Goal: Information Seeking & Learning: Find specific page/section

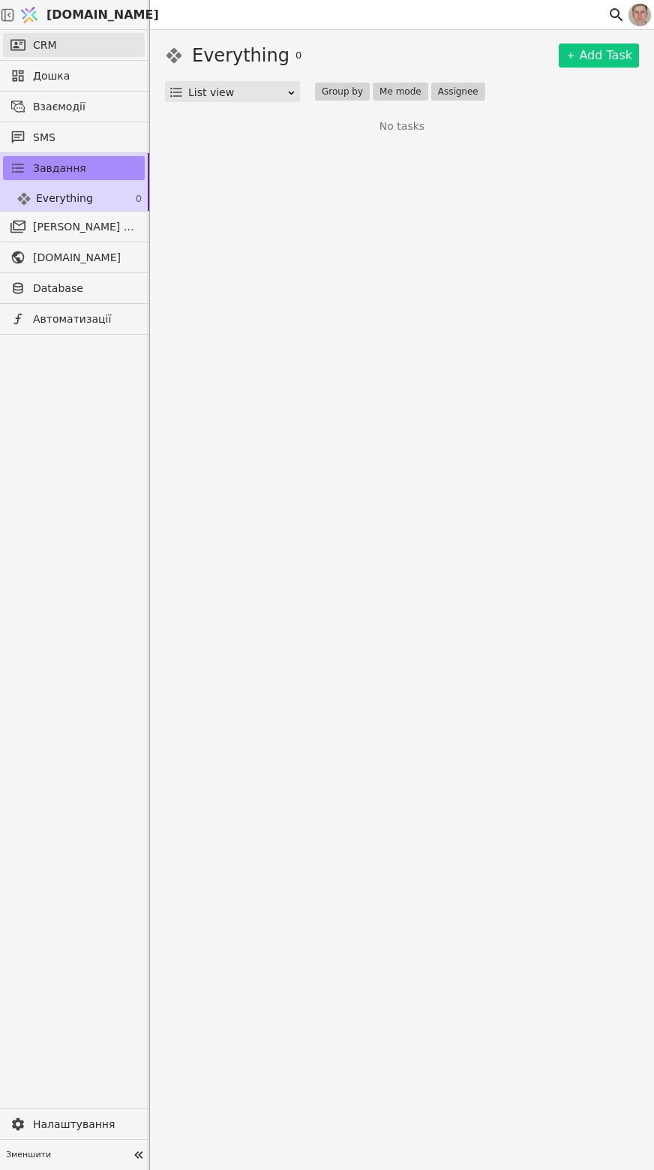
click at [71, 44] on link "CRM" at bounding box center [74, 45] width 142 height 24
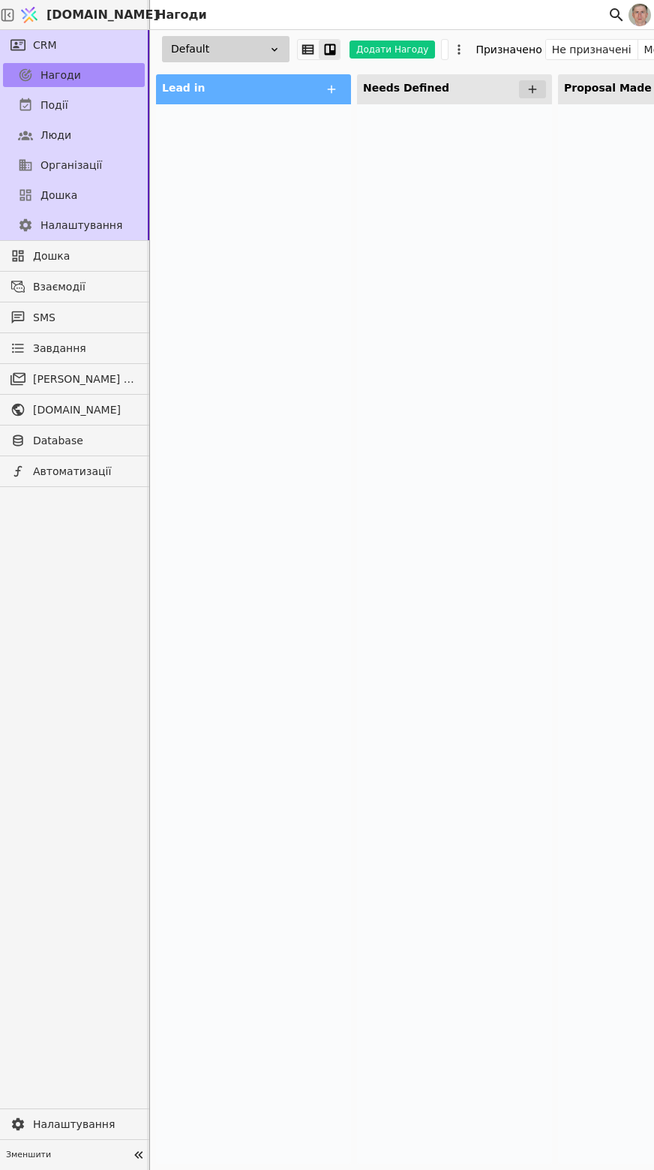
drag, startPoint x: 326, startPoint y: 355, endPoint x: 437, endPoint y: 305, distance: 120.9
click at [326, 355] on div at bounding box center [253, 633] width 195 height 1059
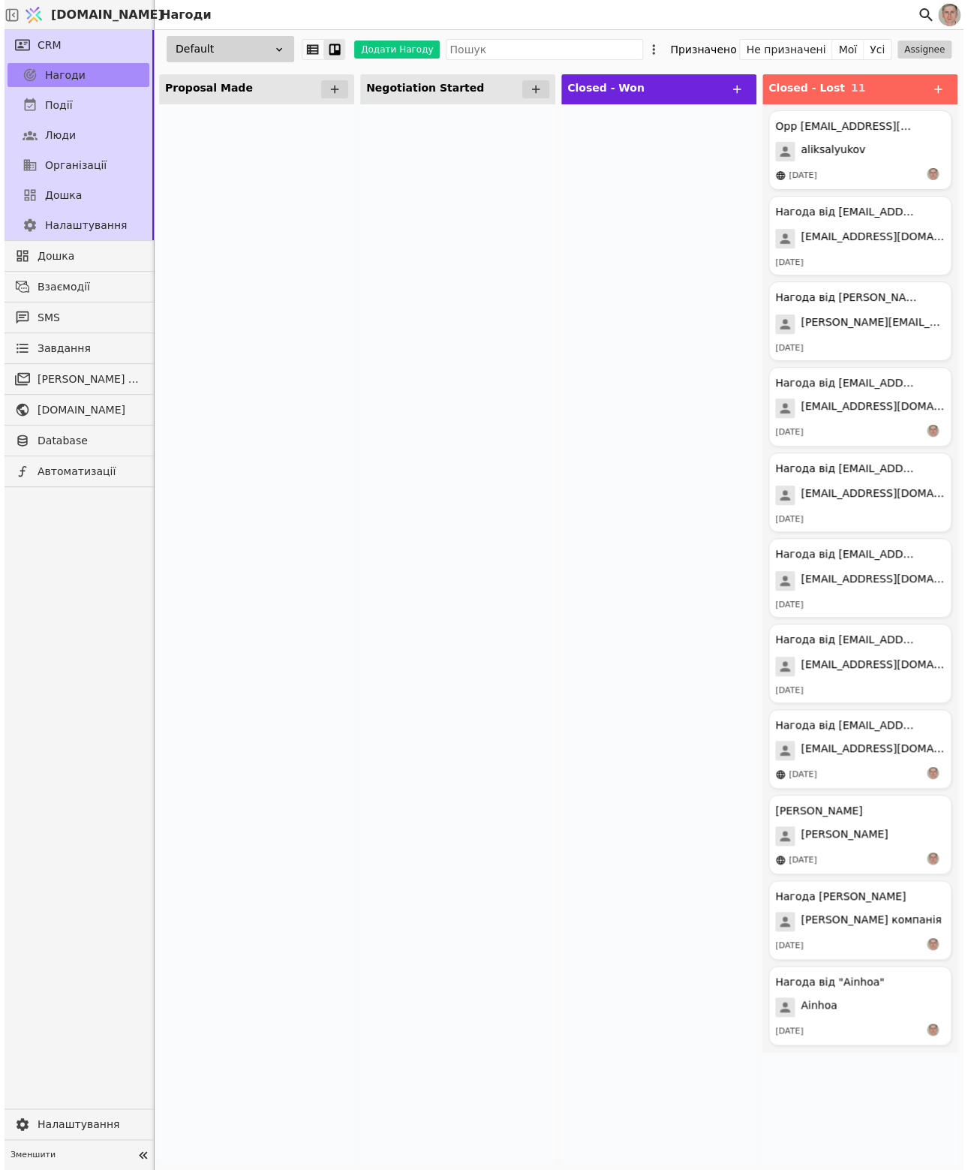
scroll to position [0, 392]
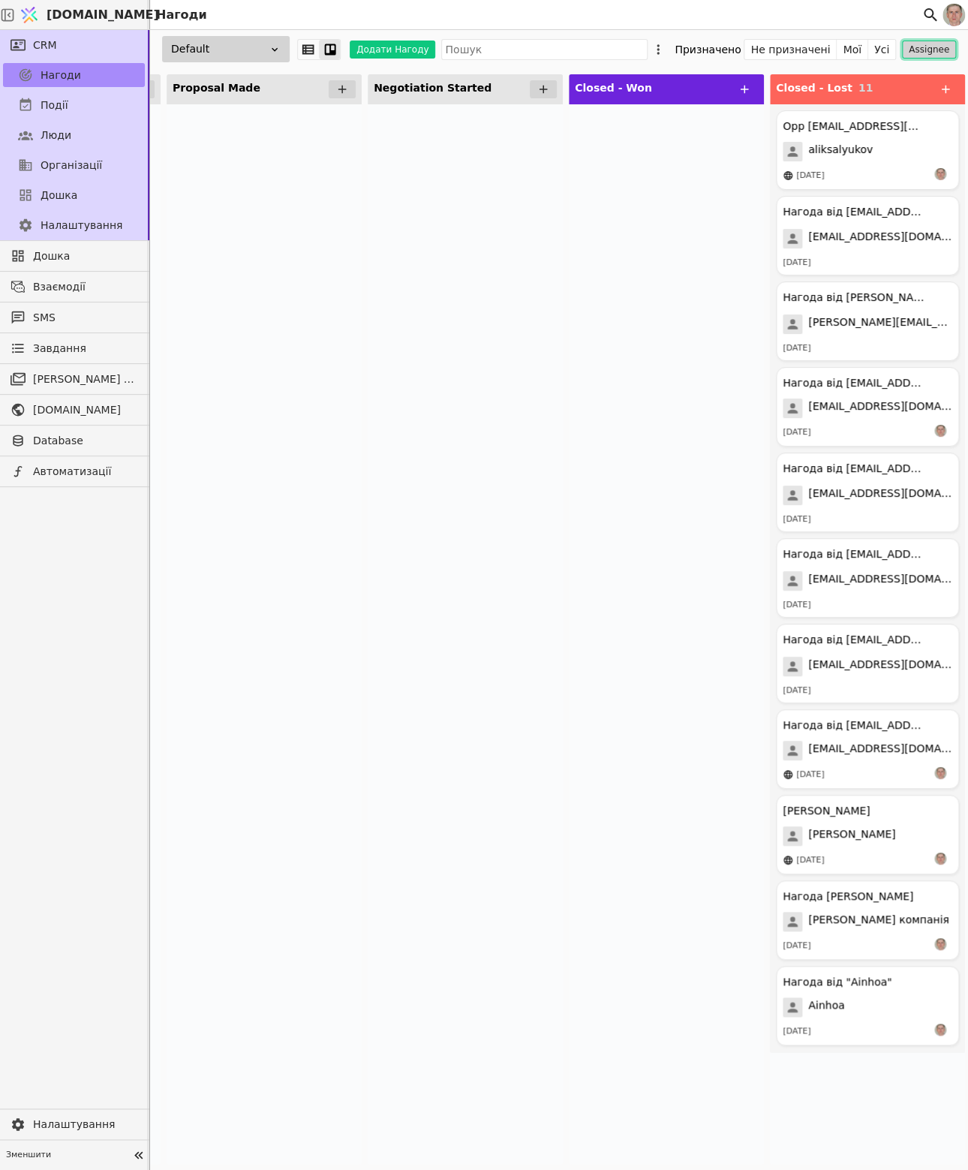
click at [654, 43] on button "Assignee" at bounding box center [929, 50] width 54 height 18
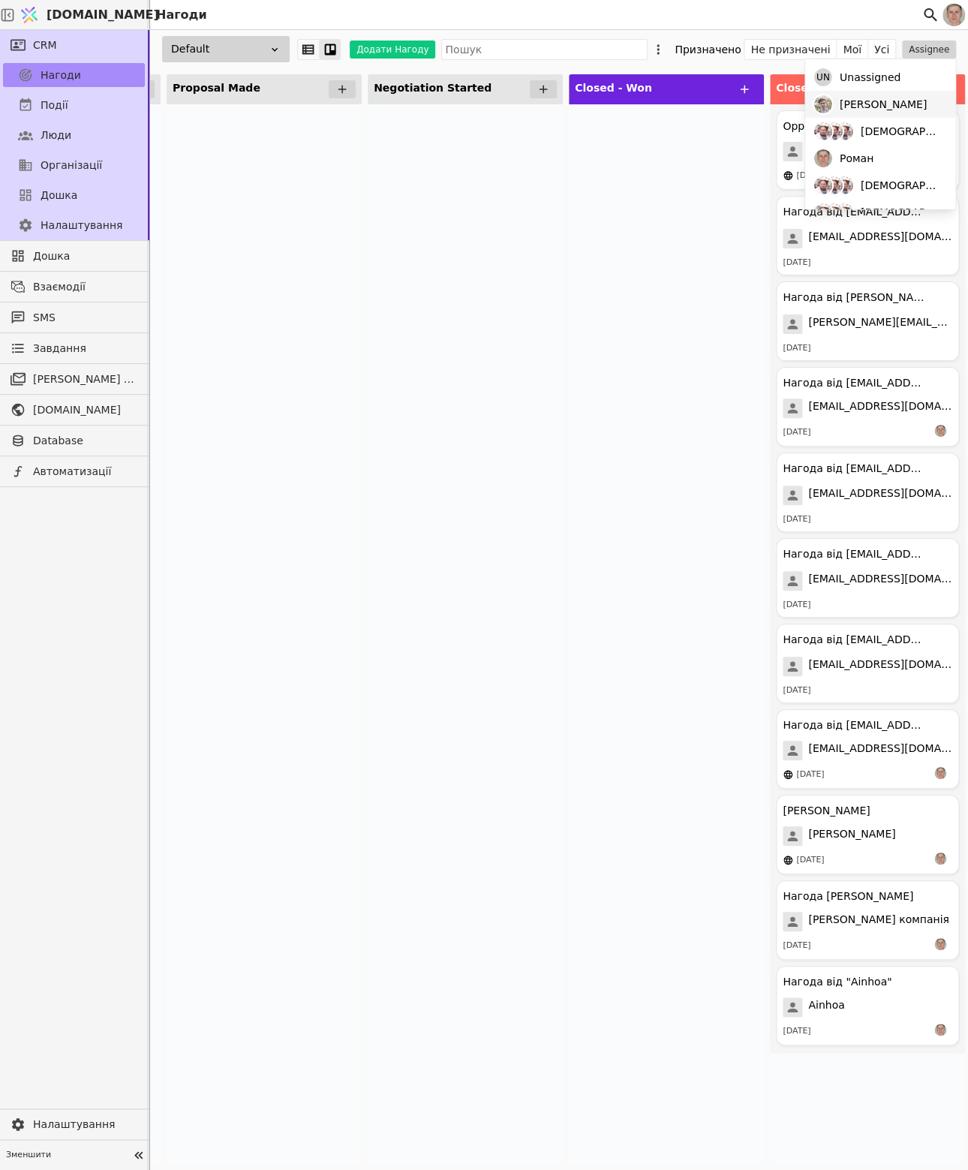
click at [654, 91] on div "Adam" at bounding box center [880, 104] width 150 height 27
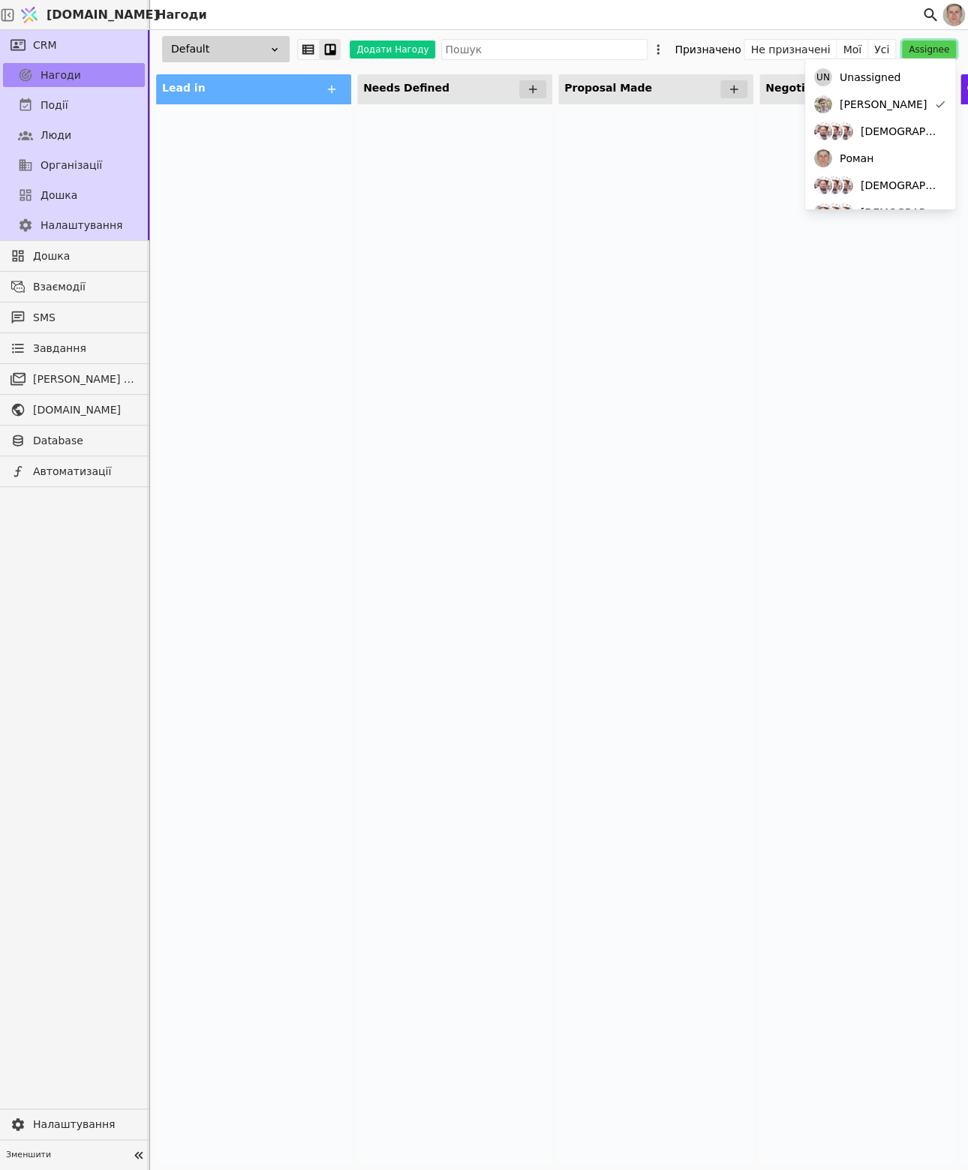
click at [654, 47] on button "Assignee" at bounding box center [929, 50] width 54 height 18
click at [654, 48] on button "Assignee" at bounding box center [929, 50] width 54 height 18
click at [654, 104] on div "Adam" at bounding box center [880, 104] width 150 height 27
click at [404, 257] on div at bounding box center [454, 633] width 195 height 1059
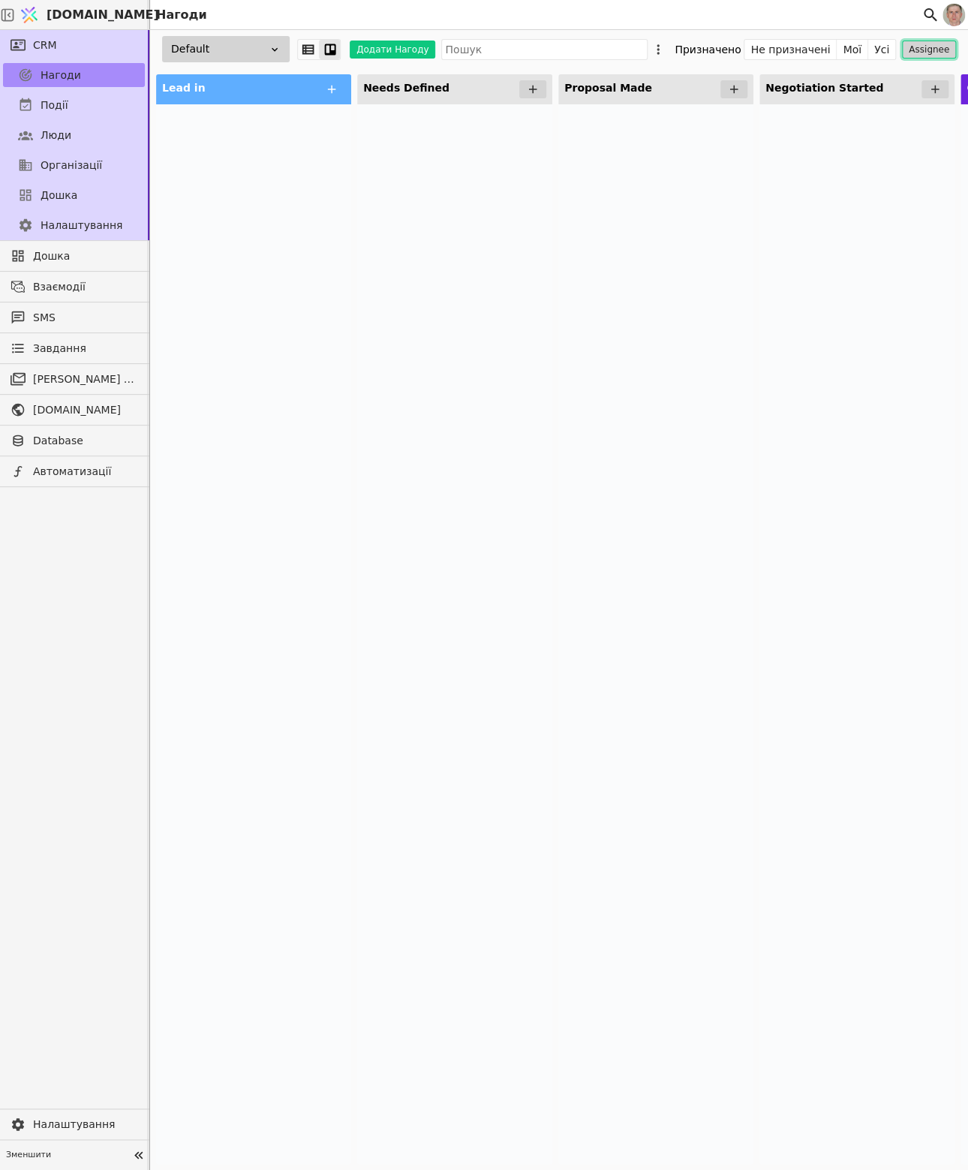
click at [654, 51] on button "Assignee" at bounding box center [929, 50] width 54 height 18
click at [237, 51] on div "Default" at bounding box center [226, 49] width 128 height 26
click at [236, 101] on div "HR" at bounding box center [214, 105] width 150 height 28
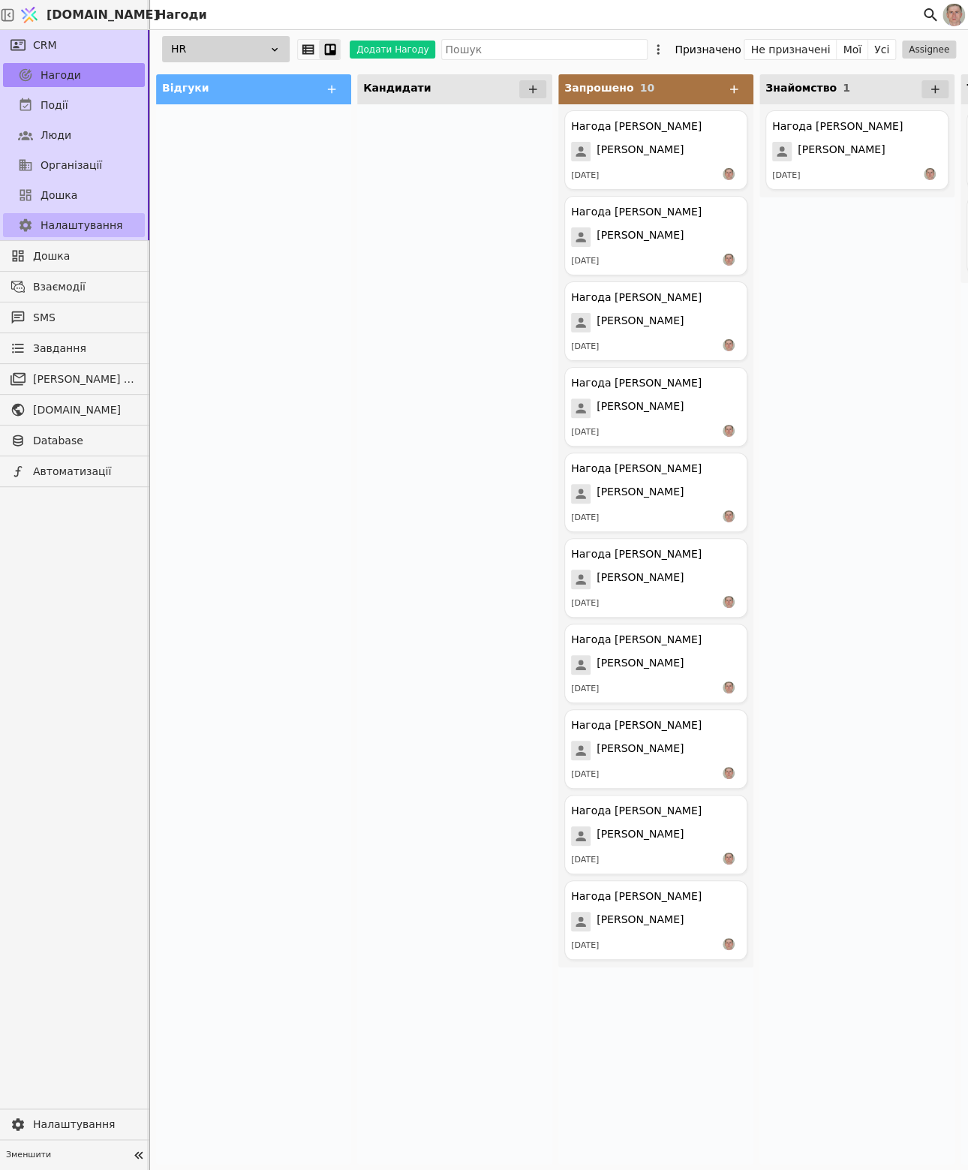
click at [100, 224] on span "Налаштування" at bounding box center [82, 226] width 82 height 16
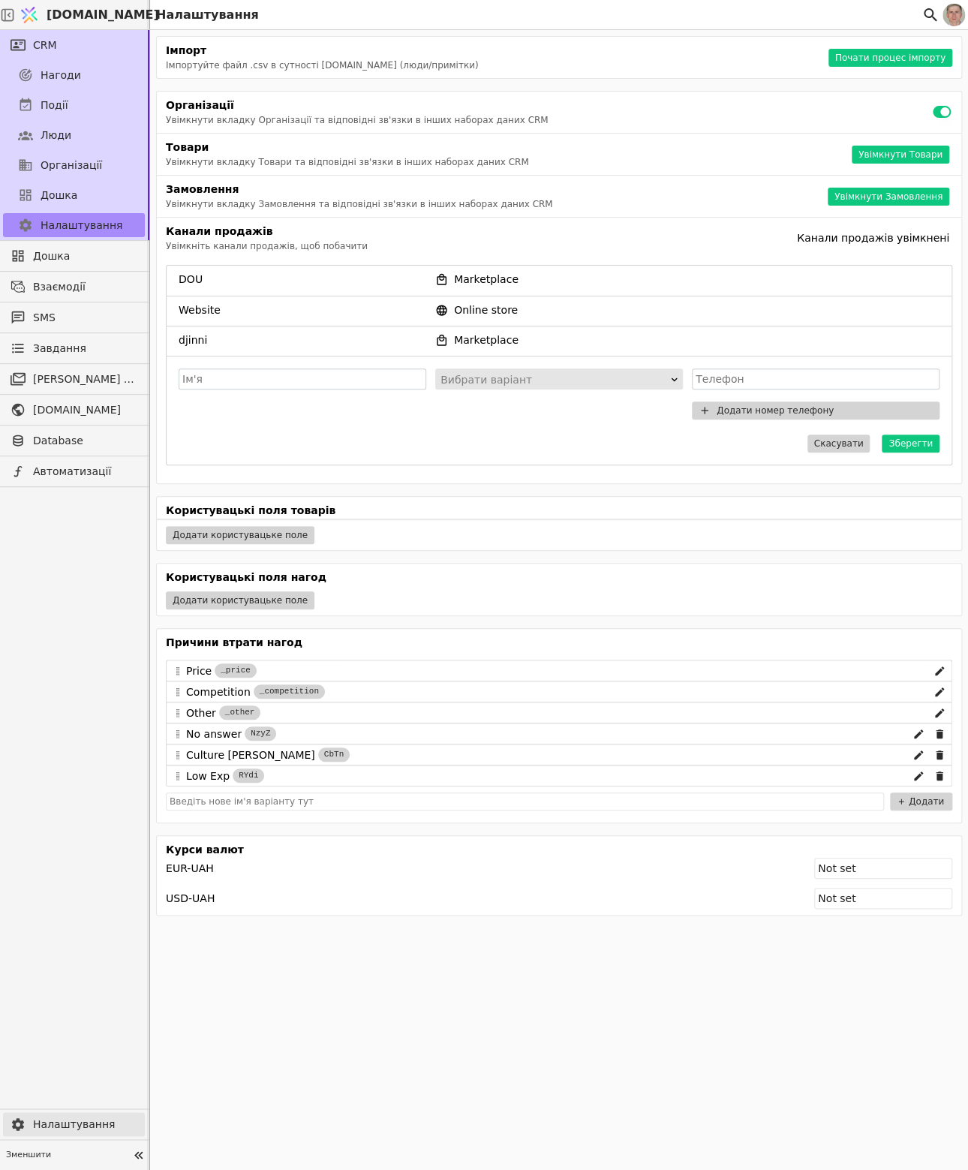
click at [57, 1126] on span "Налаштування" at bounding box center [85, 1124] width 104 height 16
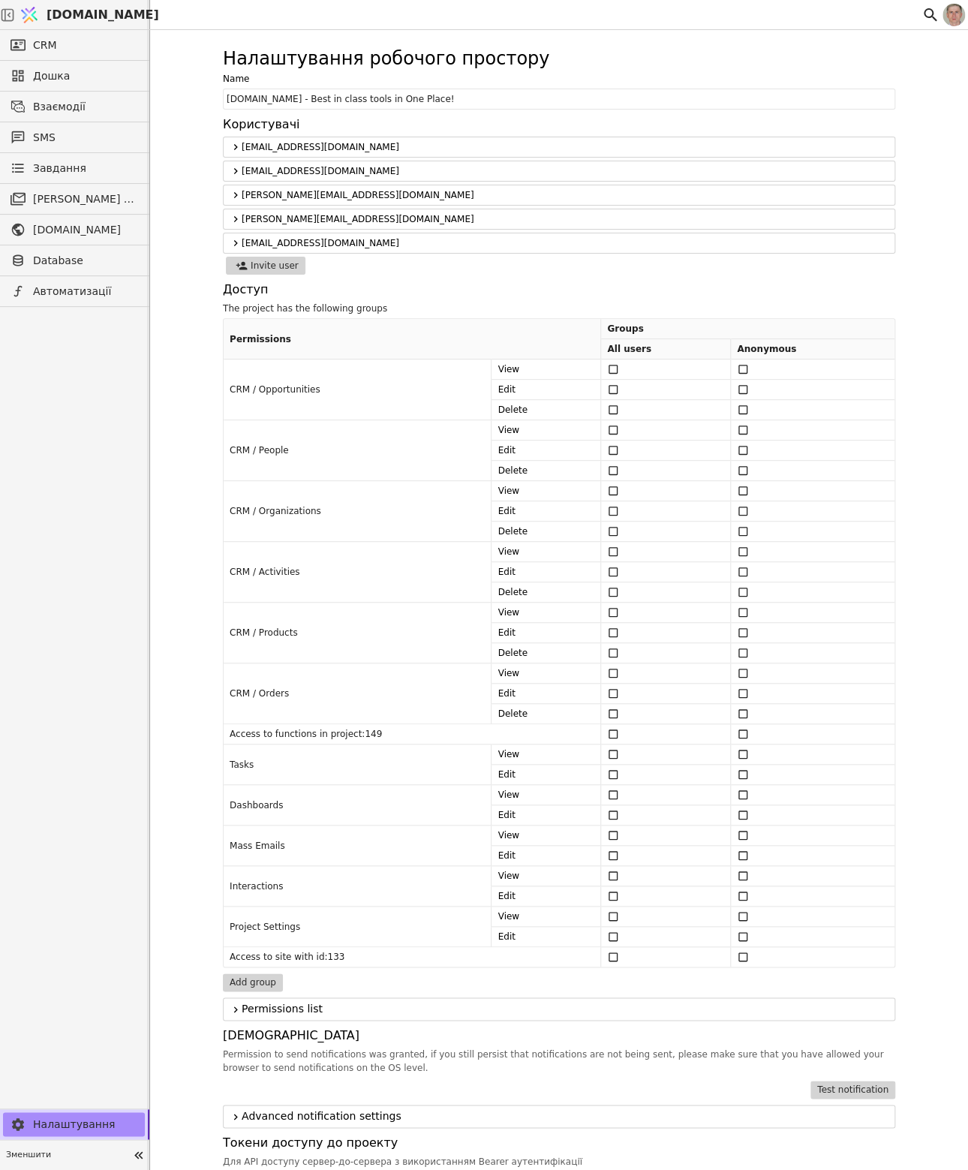
click at [230, 236] on icon at bounding box center [236, 243] width 12 height 18
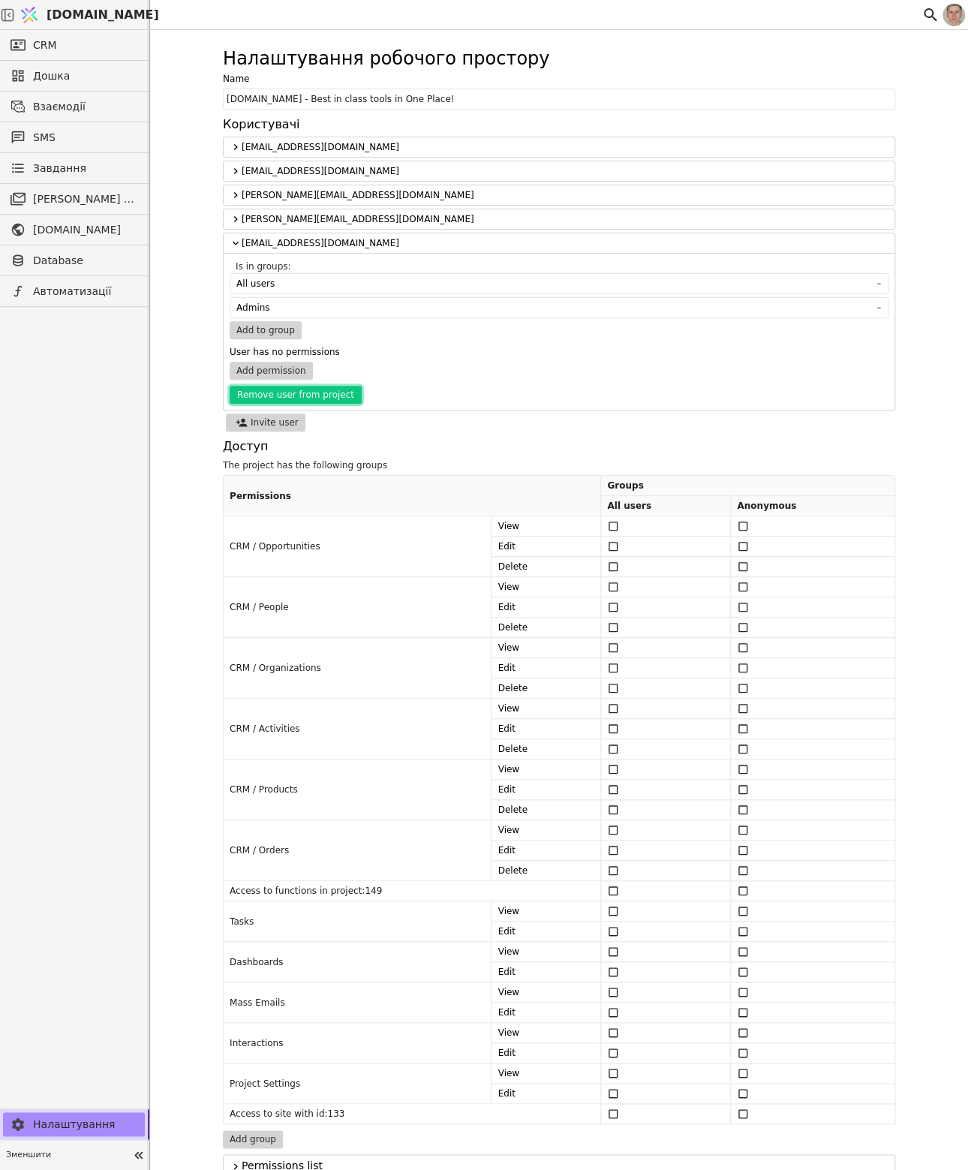
click at [296, 391] on button "Remove user from project" at bounding box center [296, 395] width 132 height 18
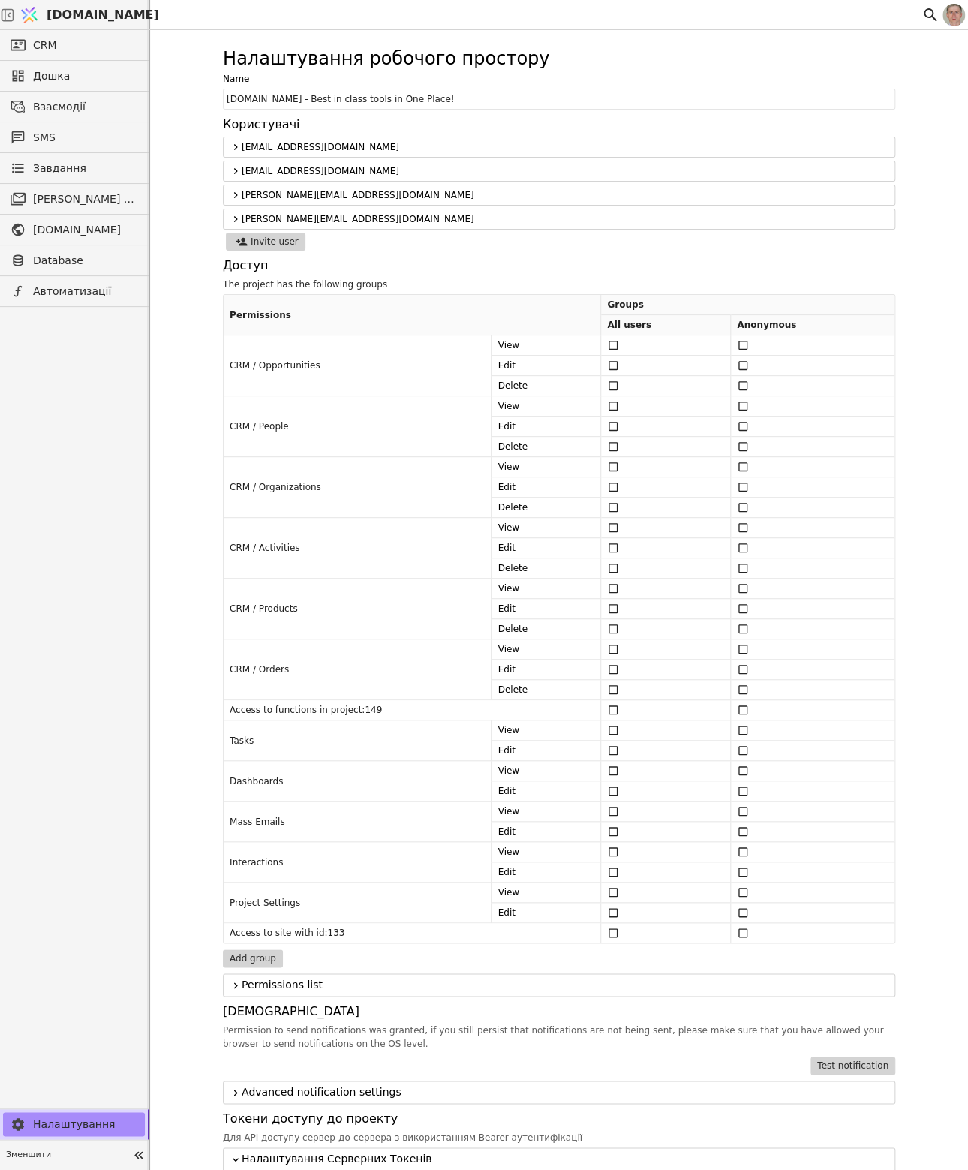
click at [538, 257] on label "Доступ" at bounding box center [559, 266] width 672 height 18
click at [654, 15] on icon at bounding box center [930, 15] width 18 height 18
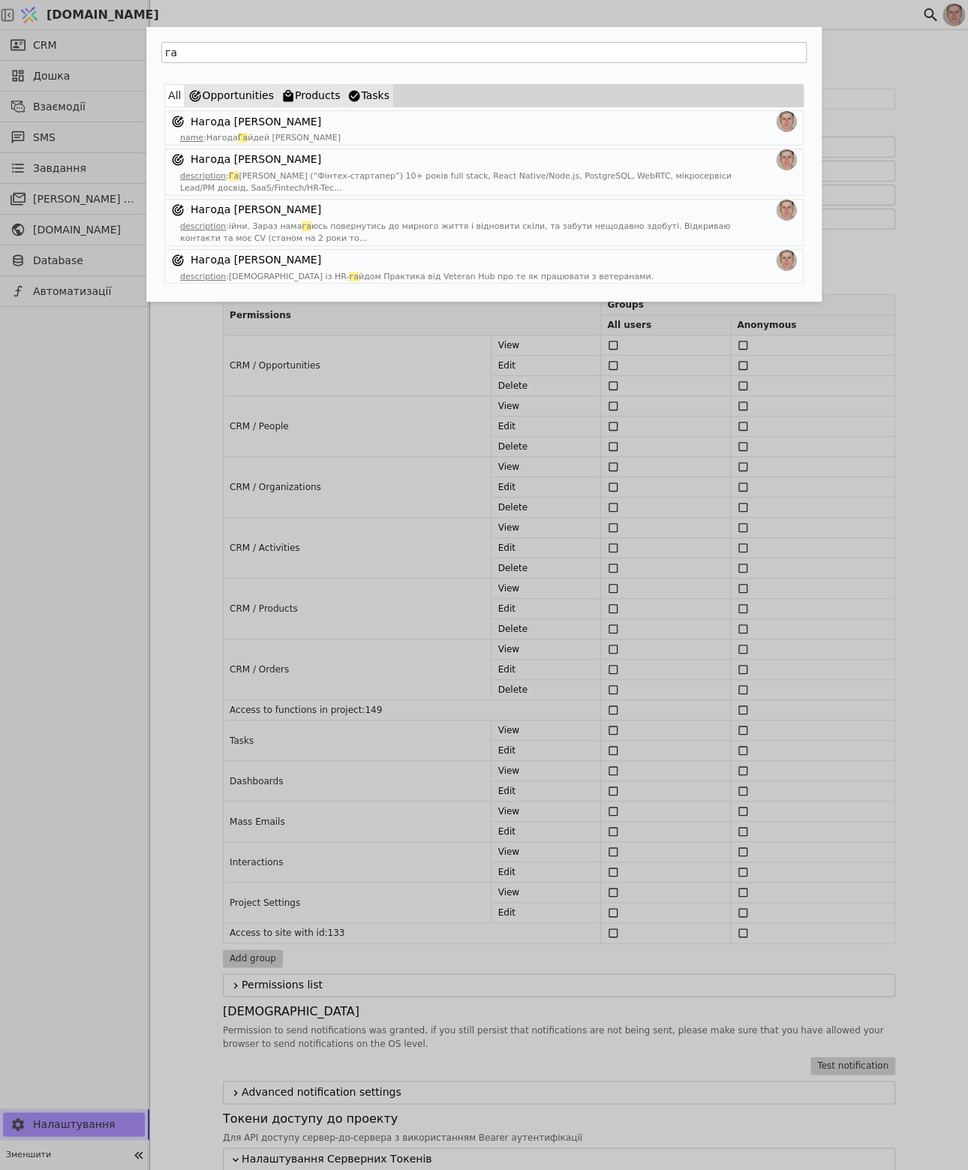
type input "г"
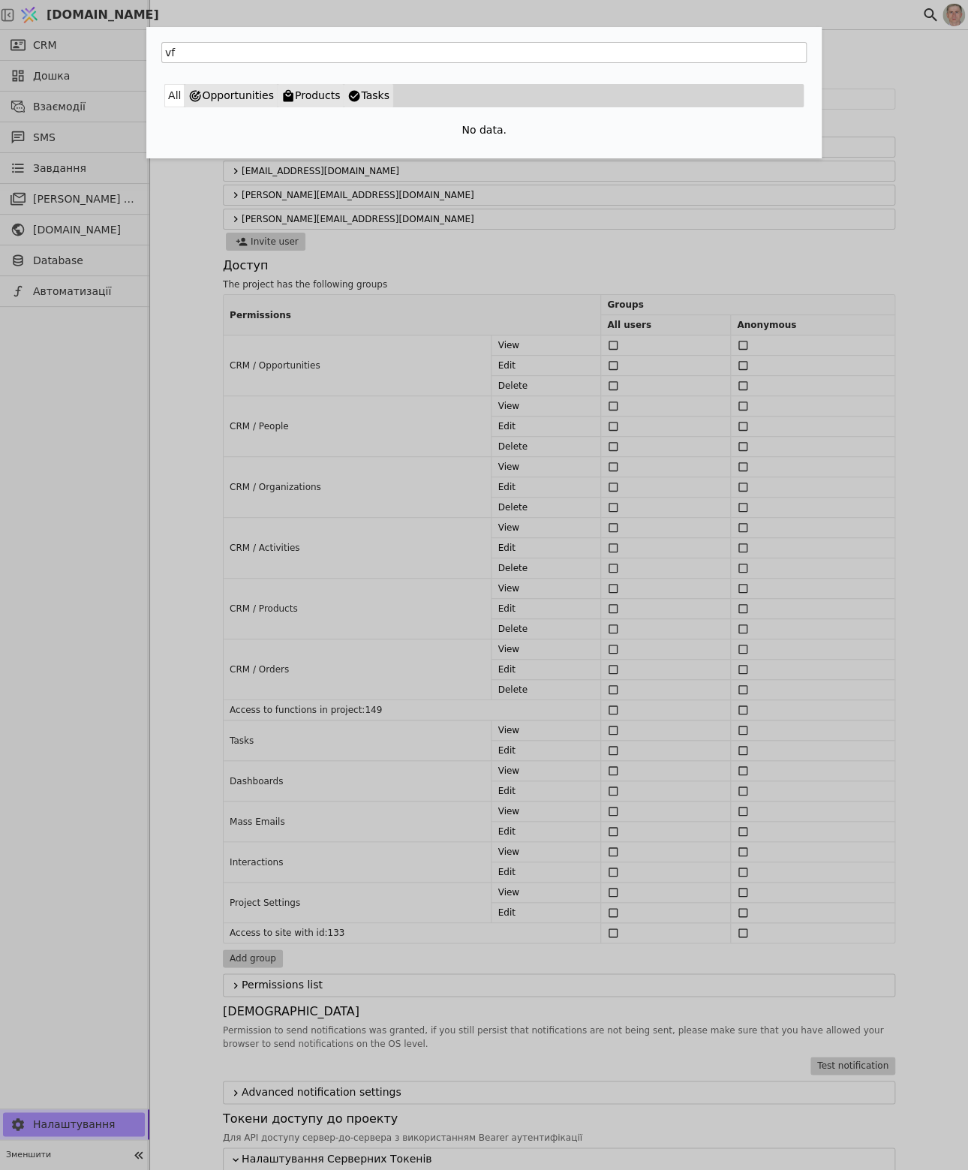
type input "v"
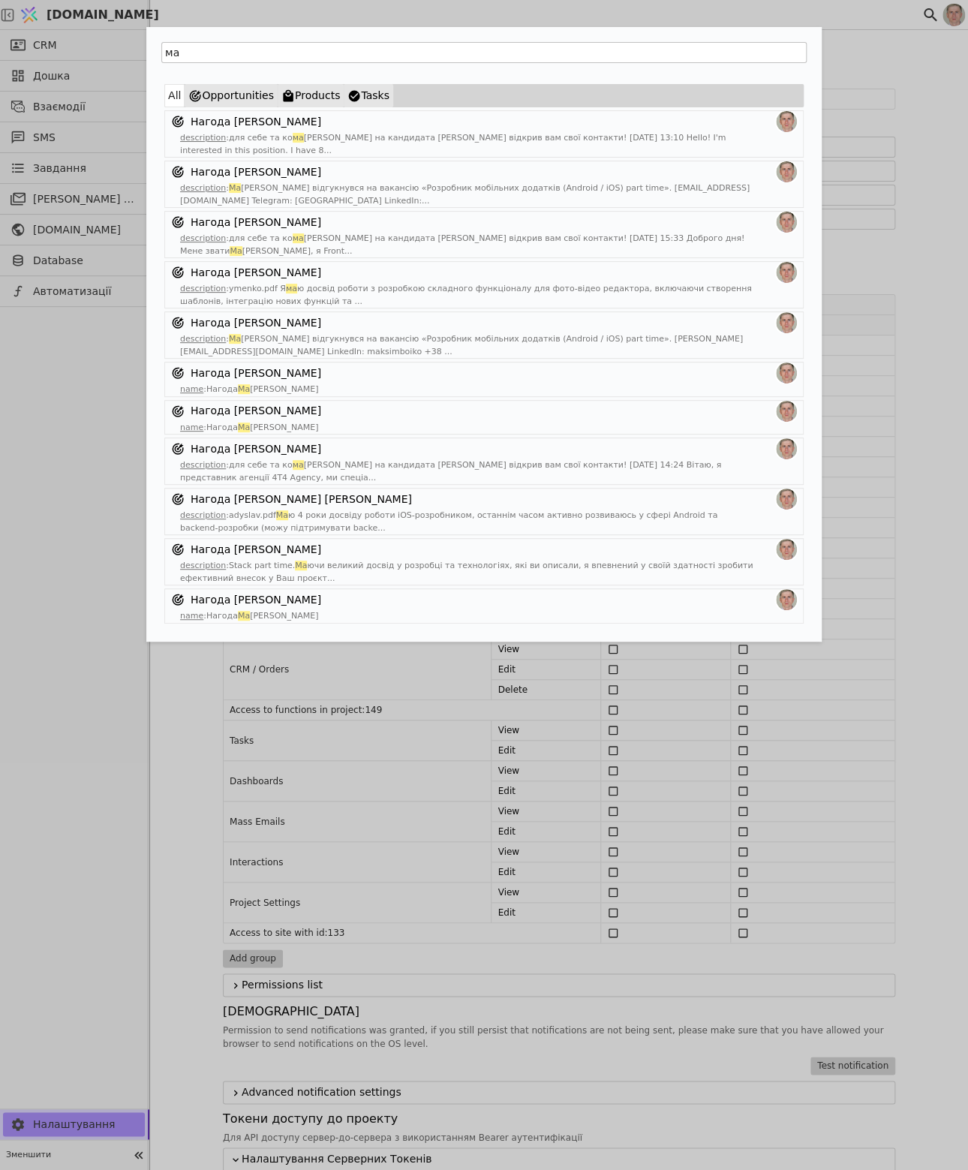
type input "м"
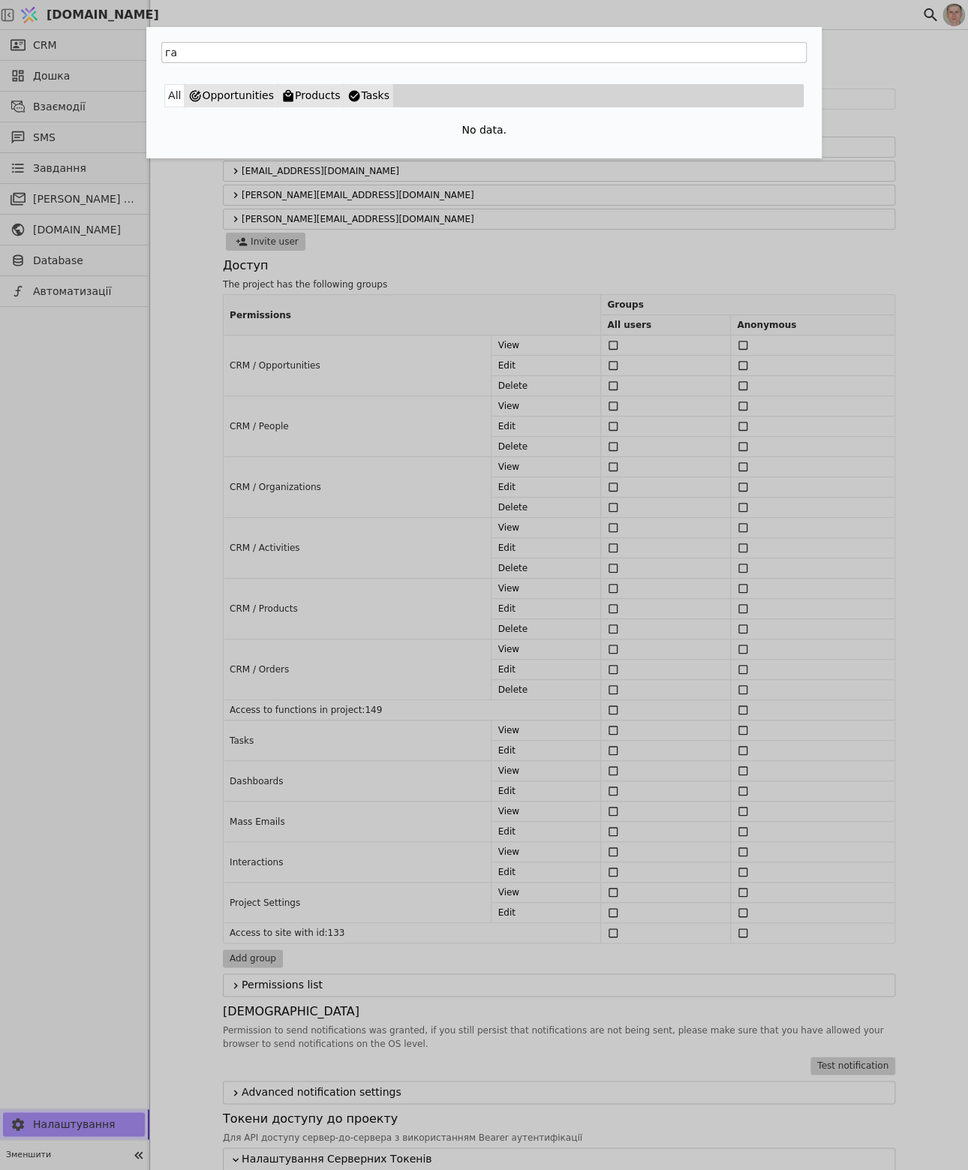
type input "г"
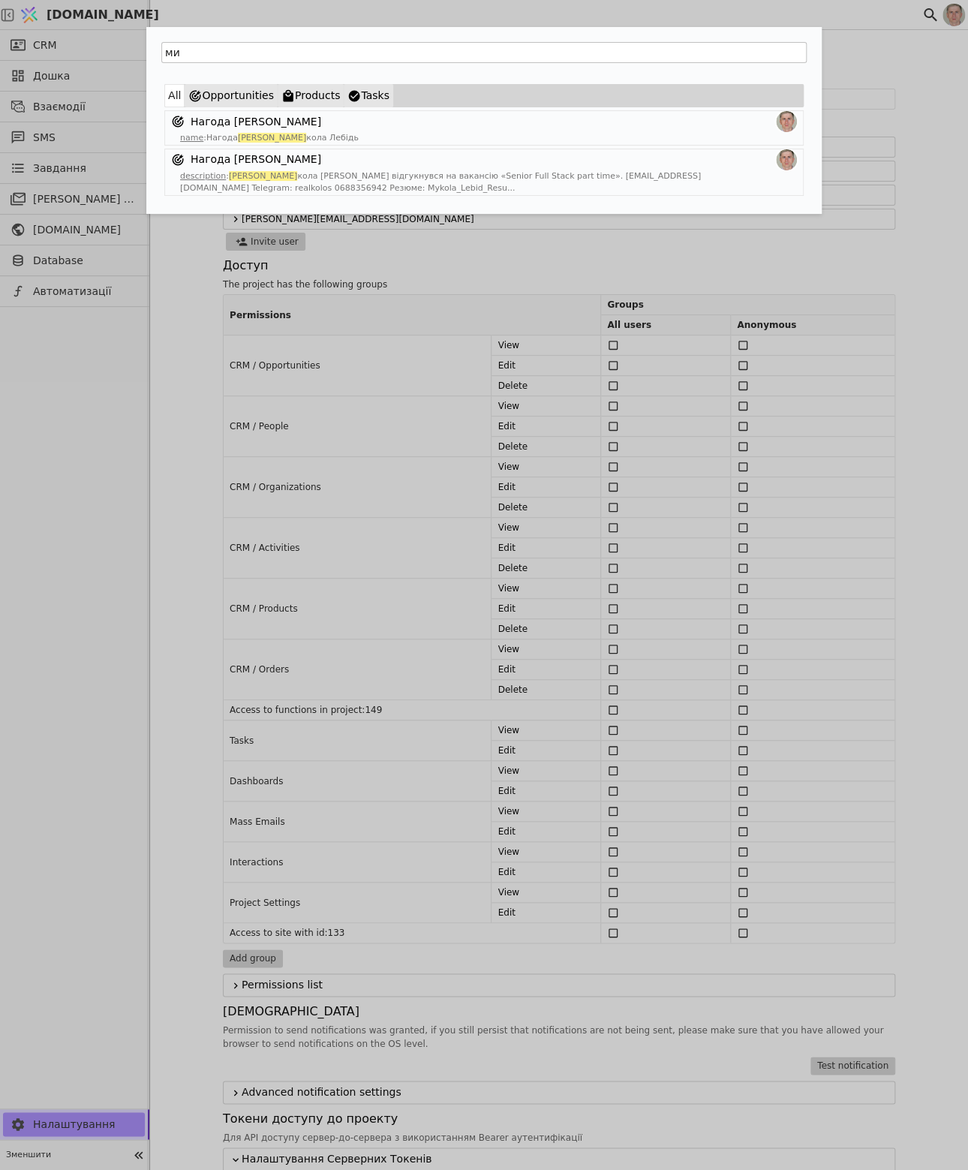
type input "м"
type input "pavle"
click at [278, 156] on link "Нагода [PERSON_NAME]" at bounding box center [256, 160] width 131 height 16
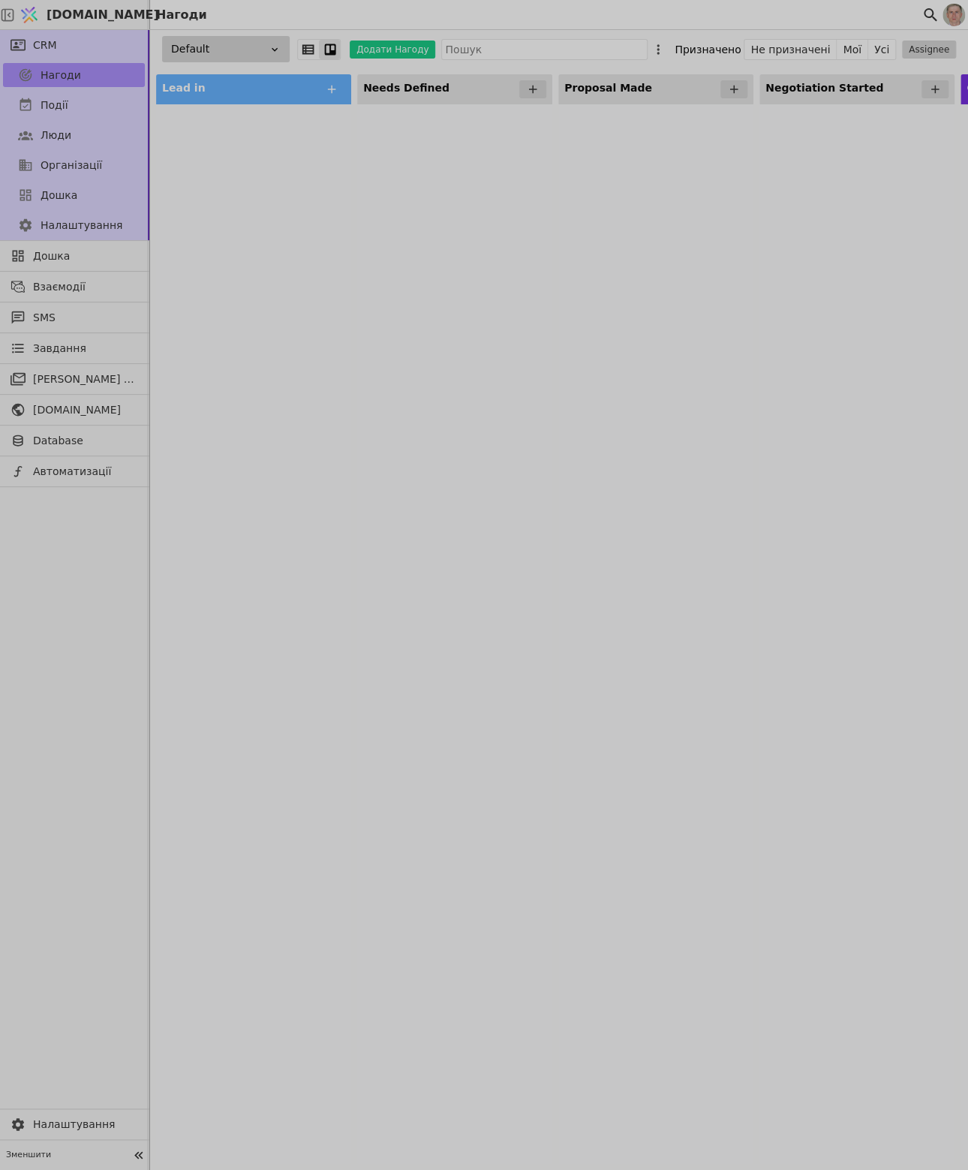
drag, startPoint x: 682, startPoint y: 1161, endPoint x: 838, endPoint y: 1071, distance: 179.8
click at [654, 1165] on div at bounding box center [484, 585] width 968 height 1170
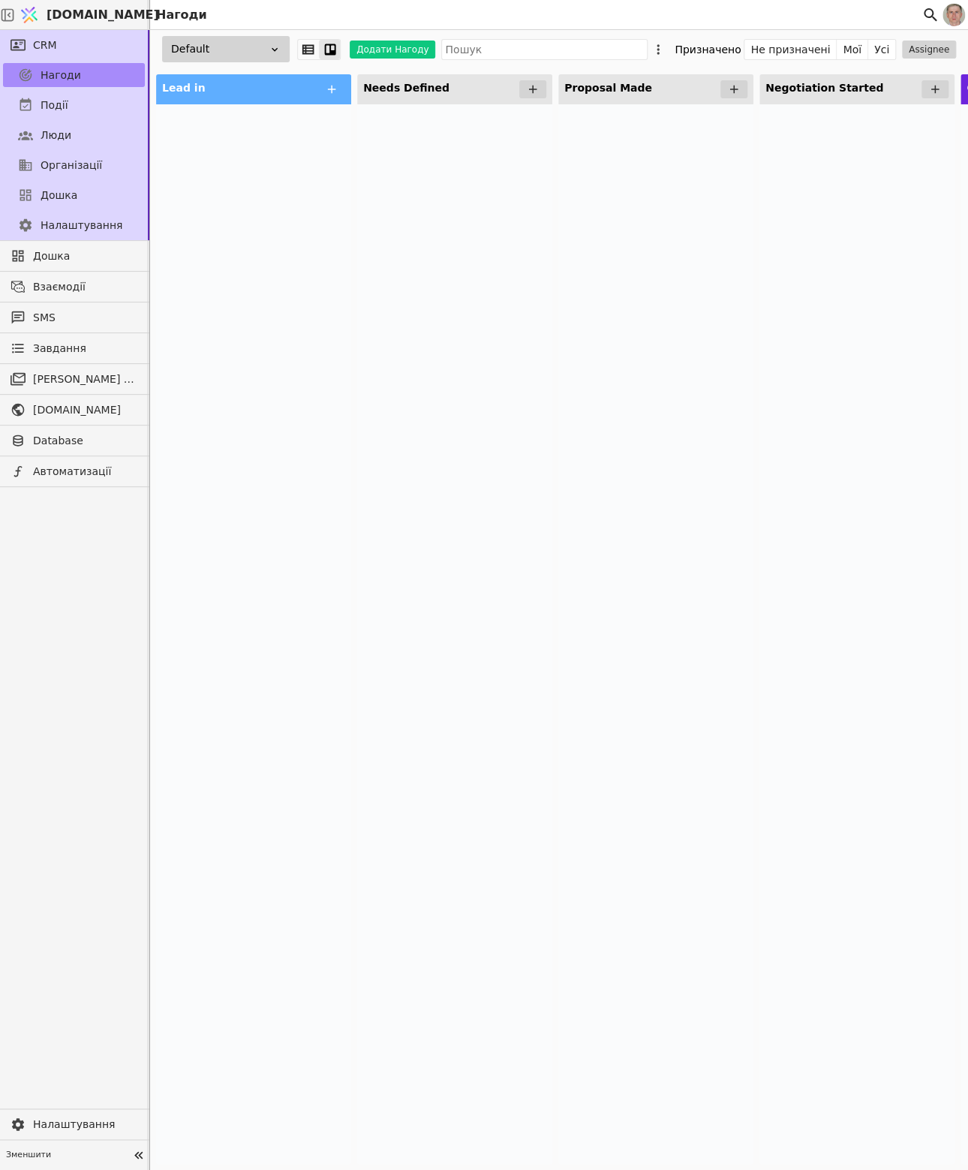
click at [654, 1029] on div at bounding box center [856, 633] width 195 height 1059
click at [654, 11] on icon at bounding box center [930, 15] width 18 height 18
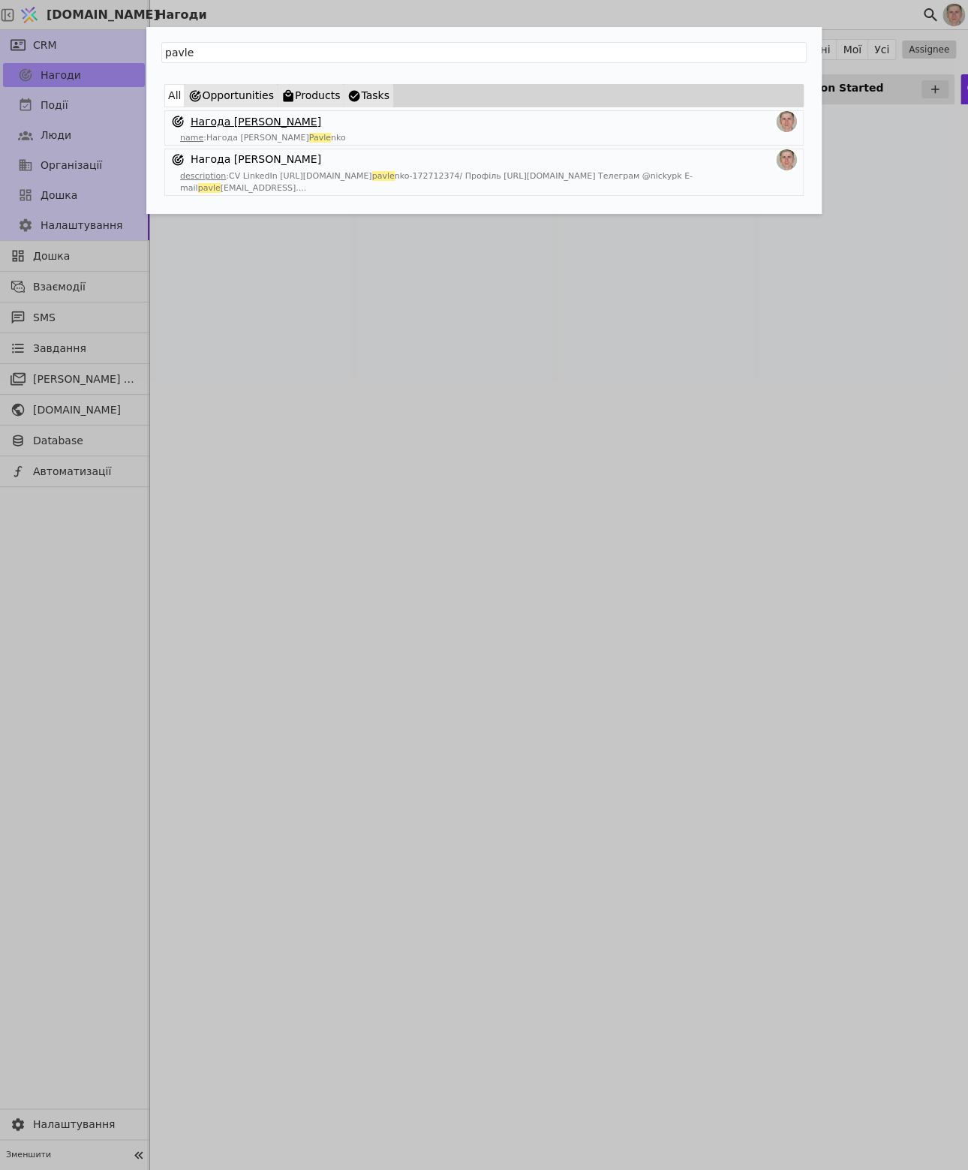
click at [287, 121] on link "Нагода [PERSON_NAME]" at bounding box center [256, 122] width 131 height 16
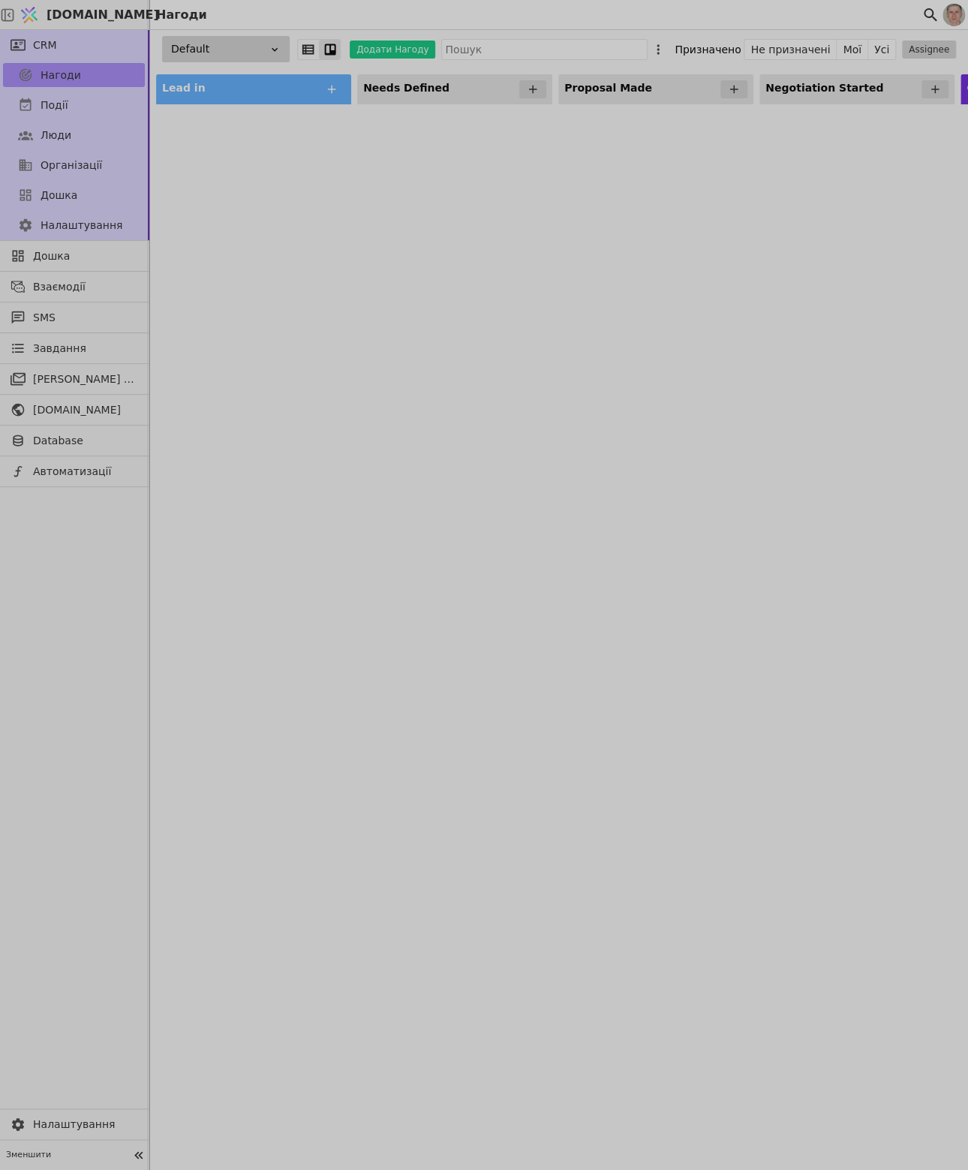
click at [560, 185] on div at bounding box center [484, 585] width 968 height 1170
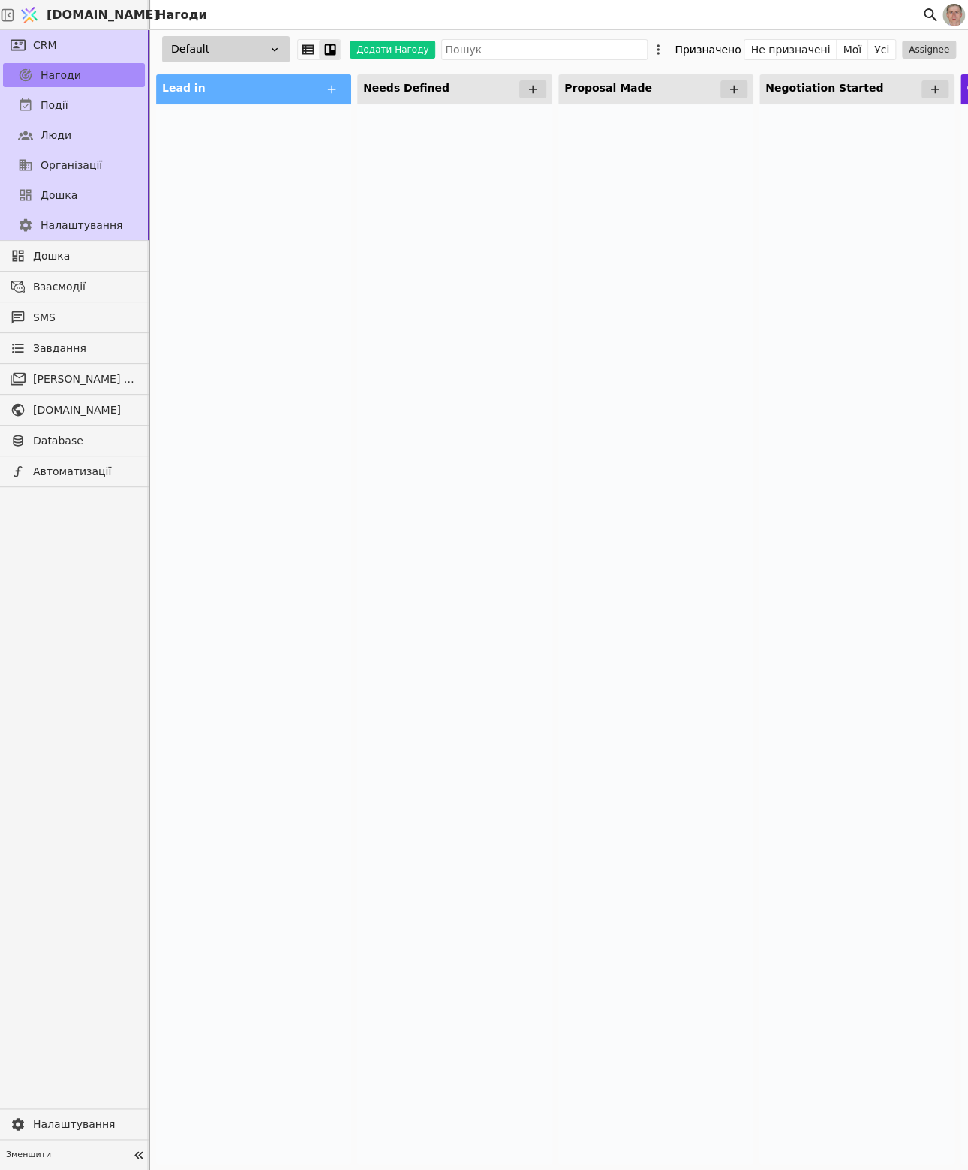
click at [242, 50] on div "Default" at bounding box center [226, 49] width 128 height 26
click at [239, 107] on div "HR" at bounding box center [214, 105] width 150 height 28
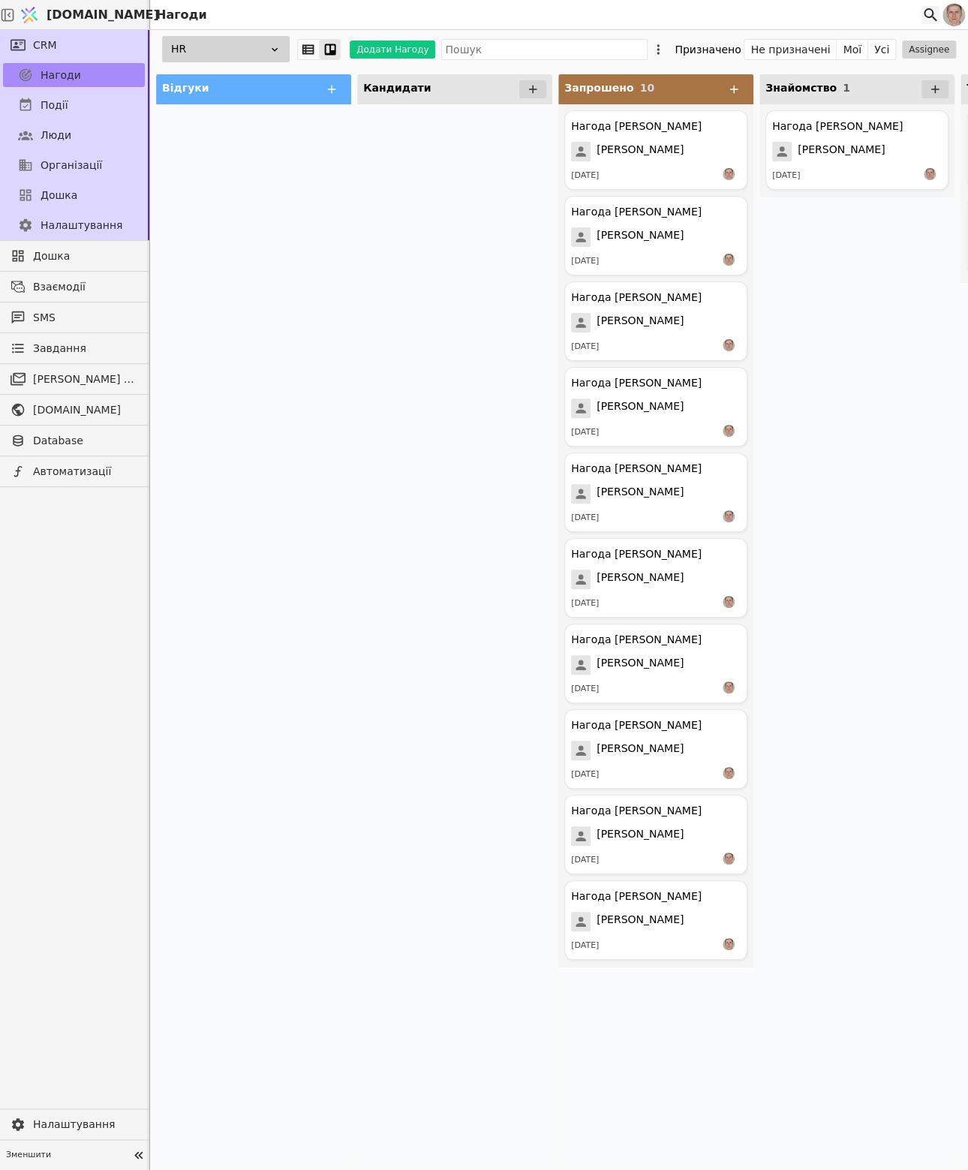
click at [928, 12] on icon at bounding box center [930, 15] width 18 height 18
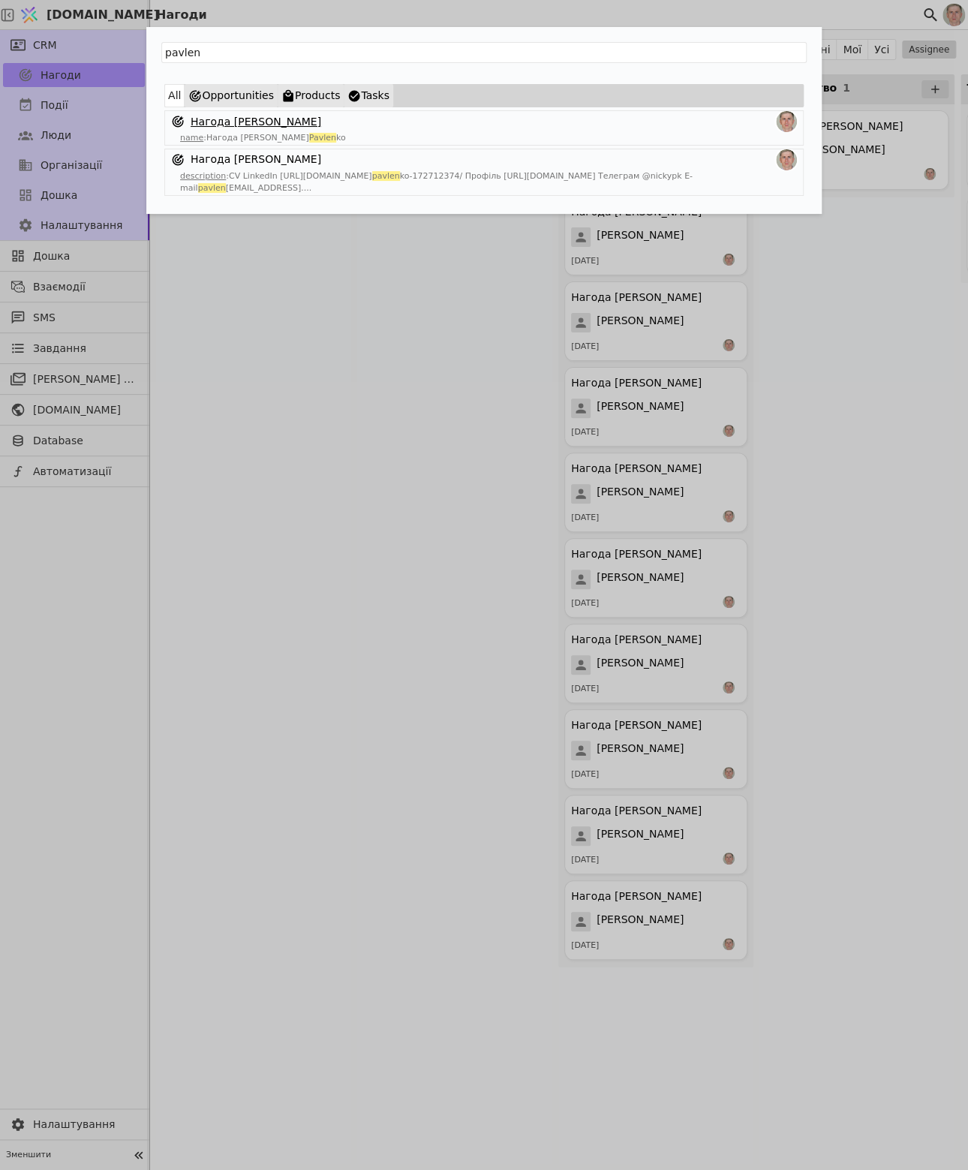
type input "pavlen"
click at [288, 119] on link "Нагода [PERSON_NAME]" at bounding box center [256, 122] width 131 height 16
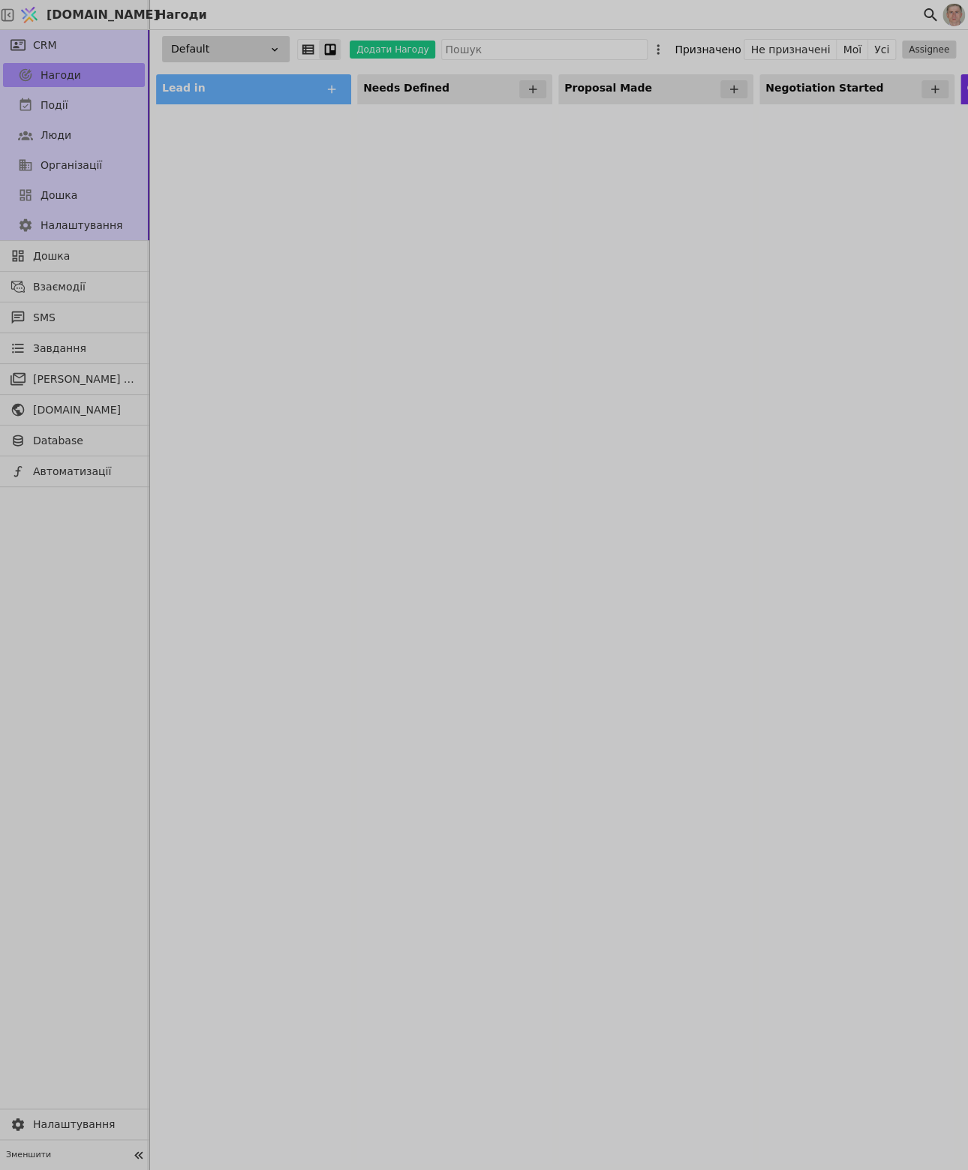
click at [266, 51] on div at bounding box center [484, 585] width 968 height 1170
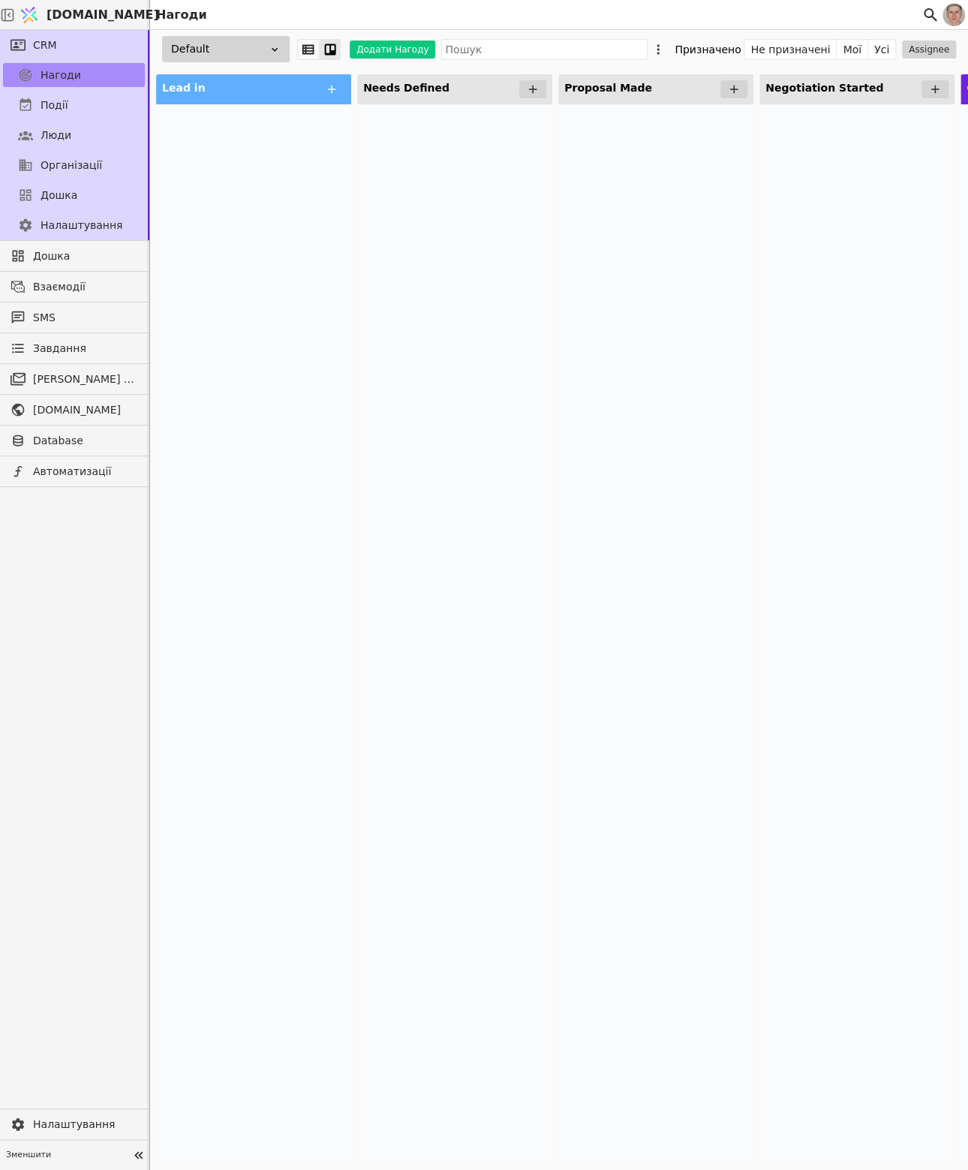
click at [270, 53] on icon at bounding box center [275, 50] width 12 height 12
click at [232, 104] on div "HR" at bounding box center [214, 105] width 150 height 28
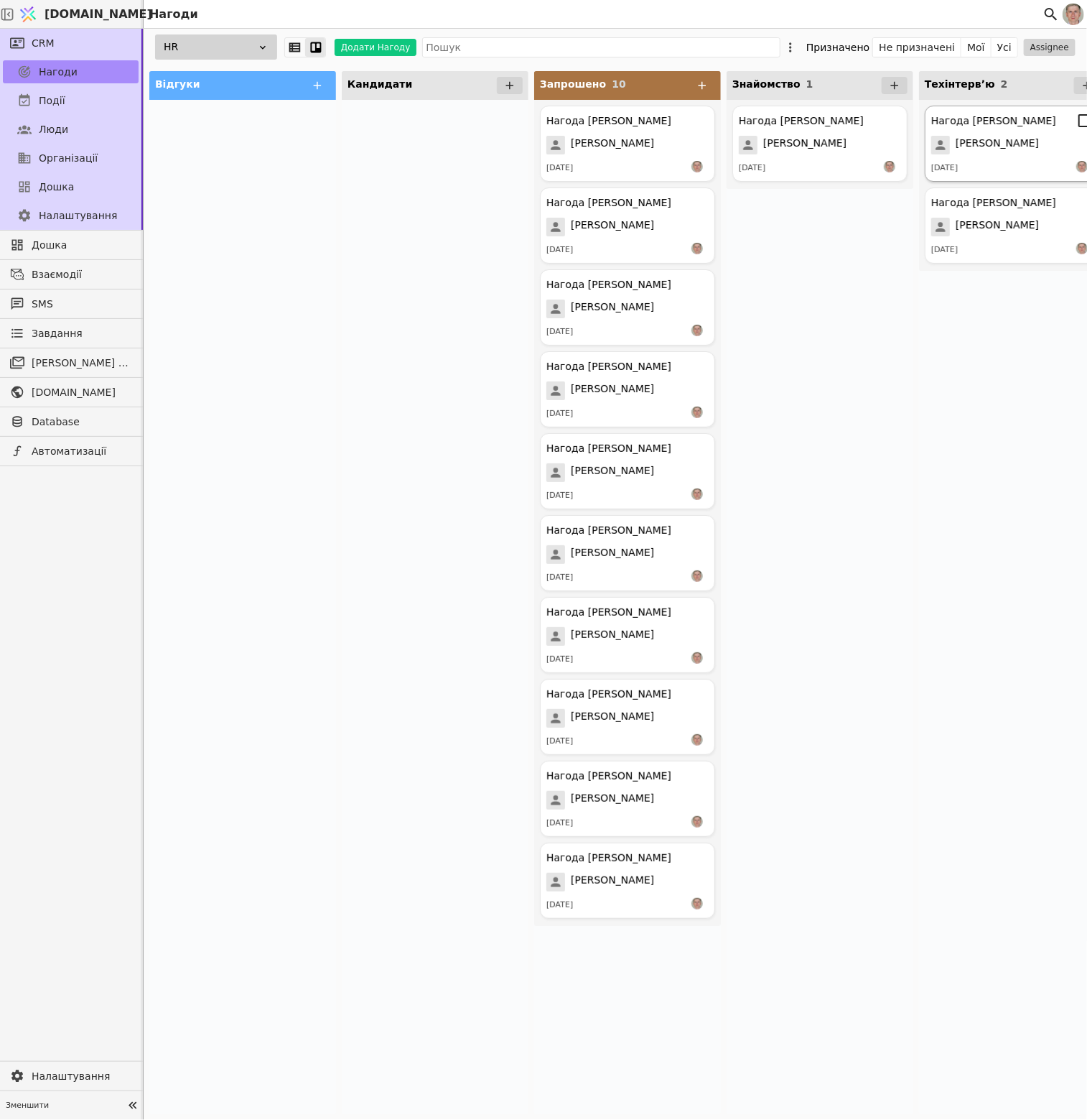
click at [925, 146] on span "[PERSON_NAME]" at bounding box center [997, 146] width 83 height 19
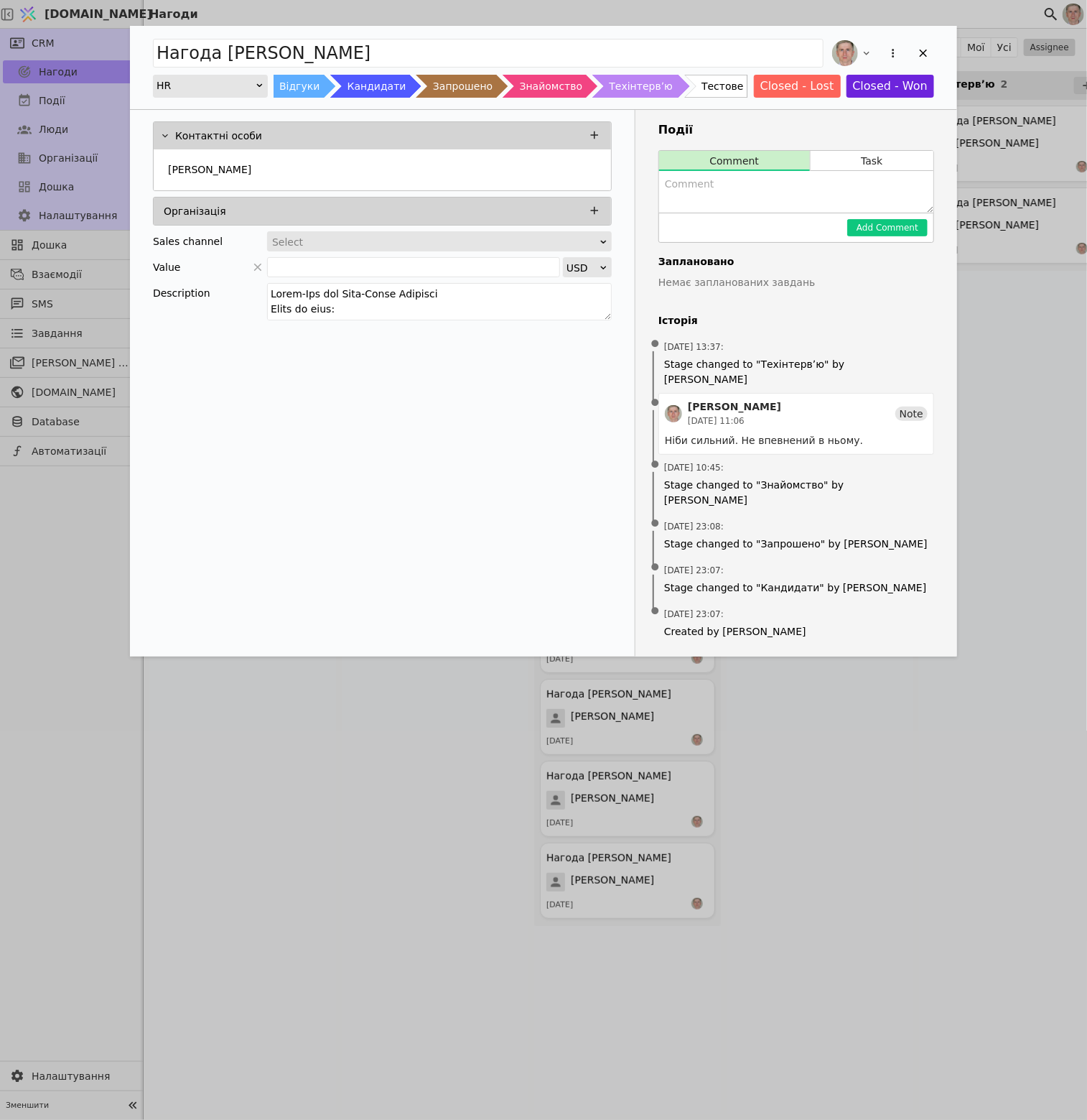
click at [909, 56] on div "Add Opportunity" at bounding box center [882, 53] width 105 height 32
click at [921, 51] on icon "Add Opportunity" at bounding box center [923, 54] width 13 height 13
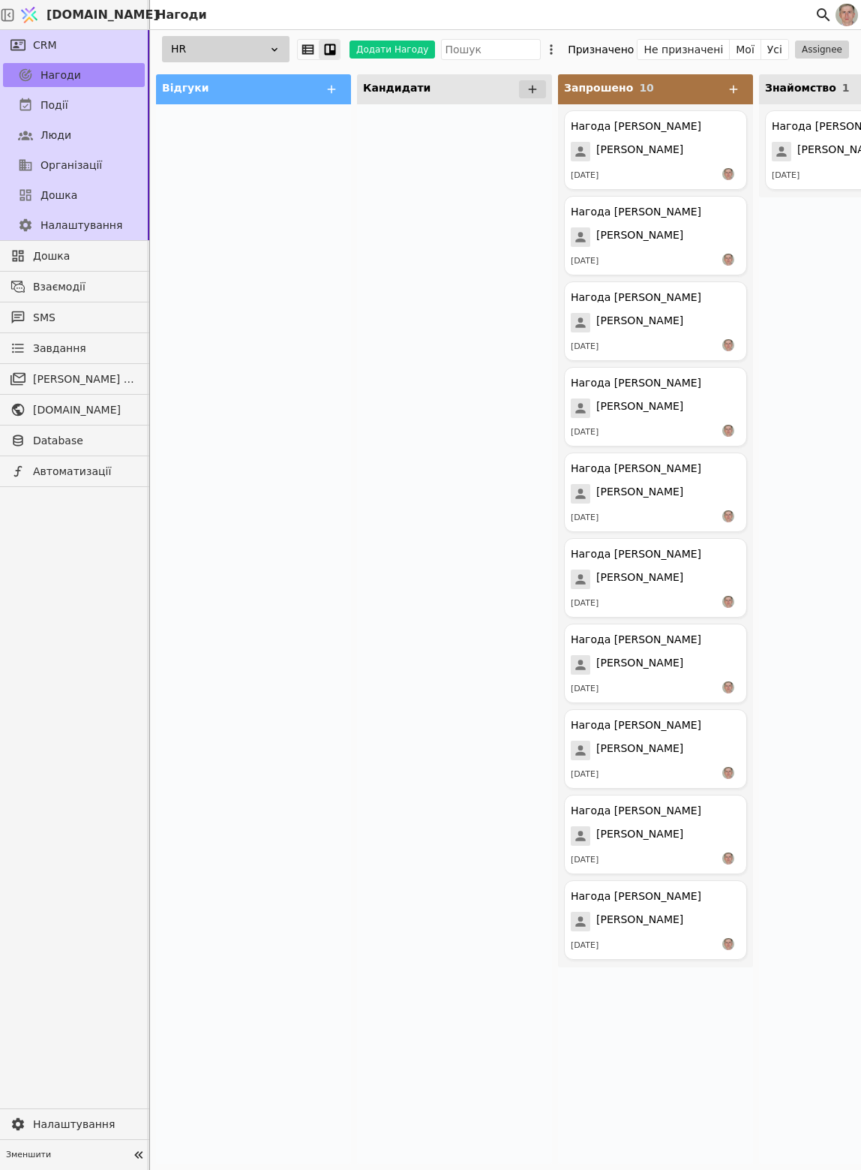
click at [435, 428] on div at bounding box center [454, 633] width 195 height 1059
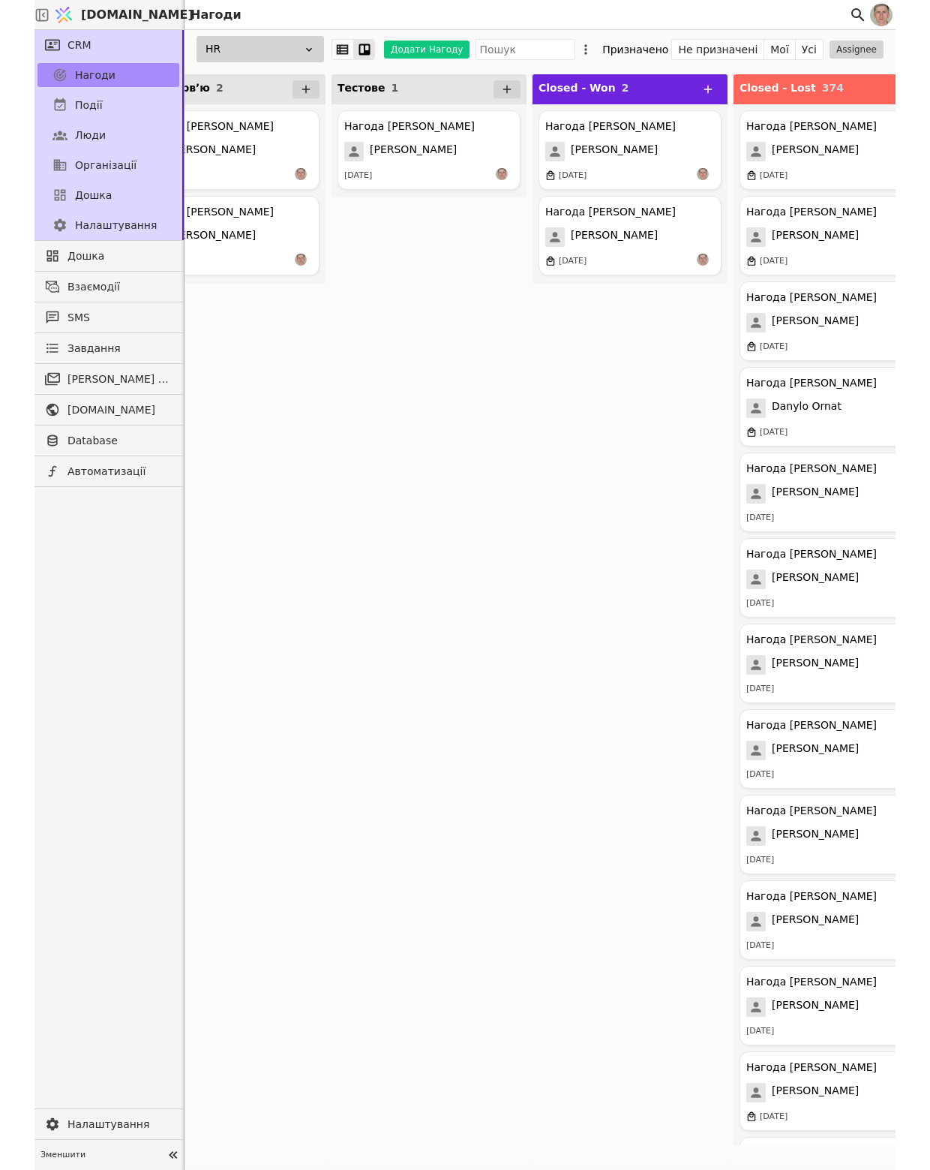
scroll to position [0, 903]
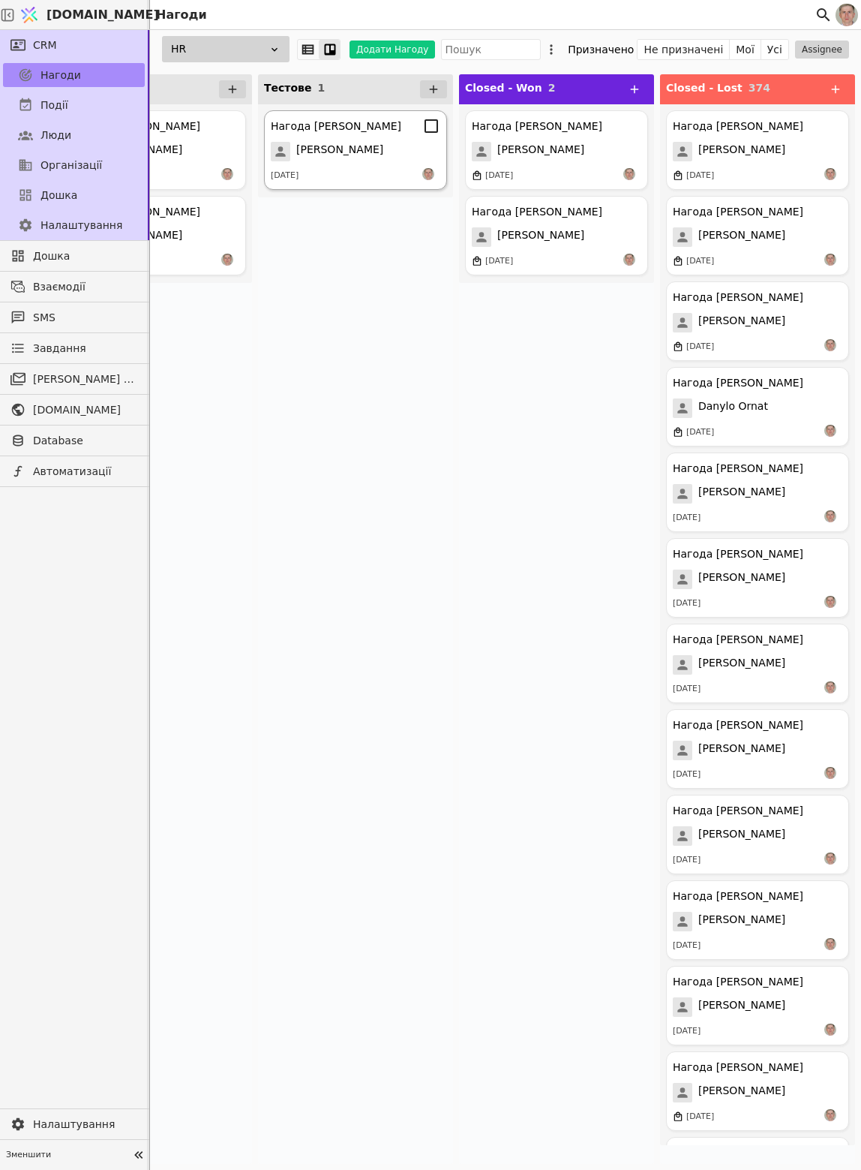
click at [373, 140] on div "Нагода [PERSON_NAME] [PERSON_NAME] [DATE]" at bounding box center [355, 150] width 183 height 80
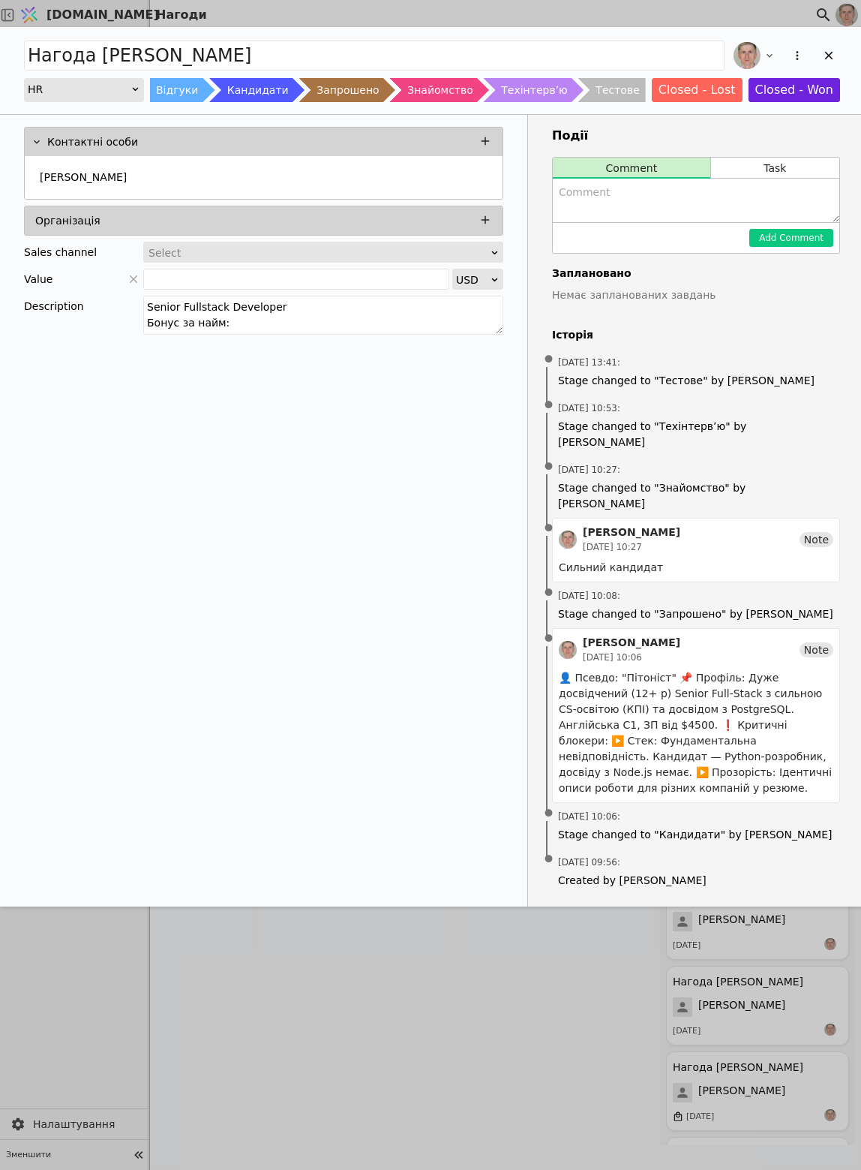
click at [462, 924] on div "Нагода [PERSON_NAME] HR [PERSON_NAME] Запрошено Знайомство Техінтервʼю Тестове …" at bounding box center [430, 585] width 861 height 1170
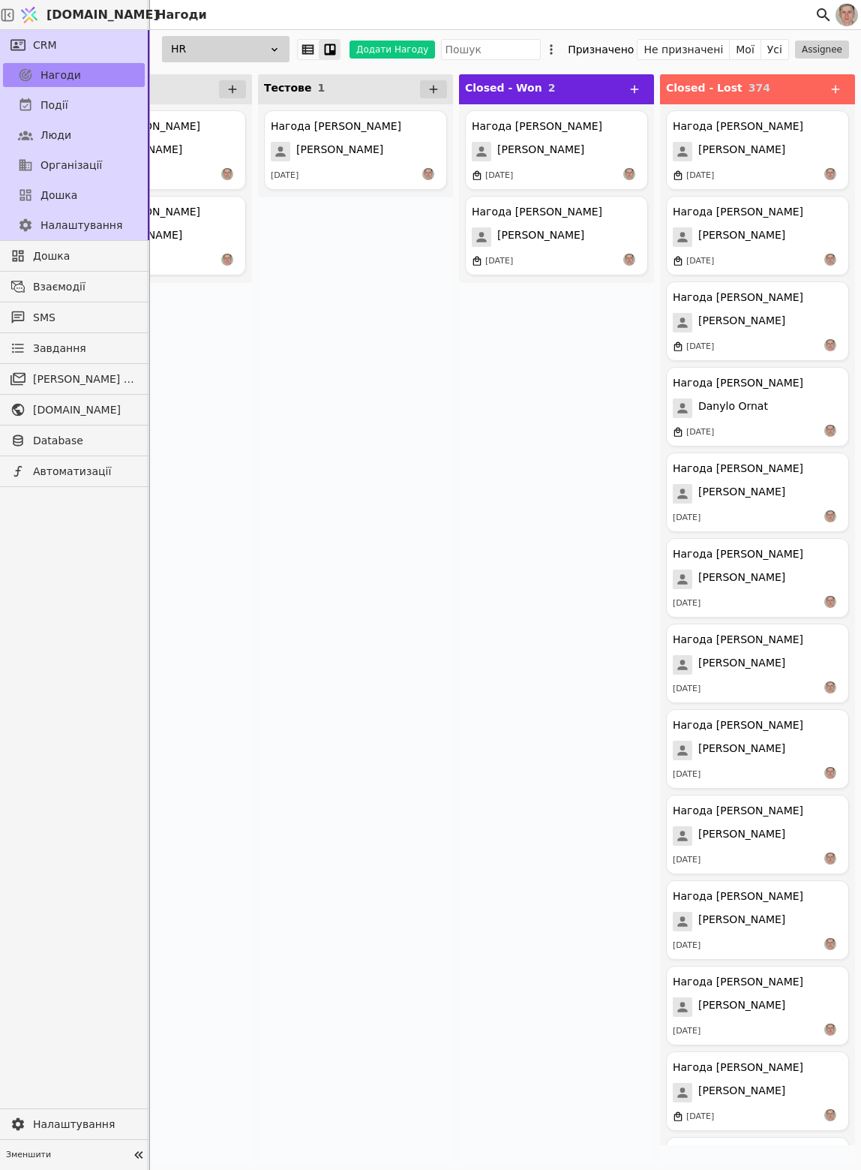
click at [367, 434] on div "Нагода [PERSON_NAME] [PERSON_NAME] [DATE]" at bounding box center [355, 633] width 195 height 1059
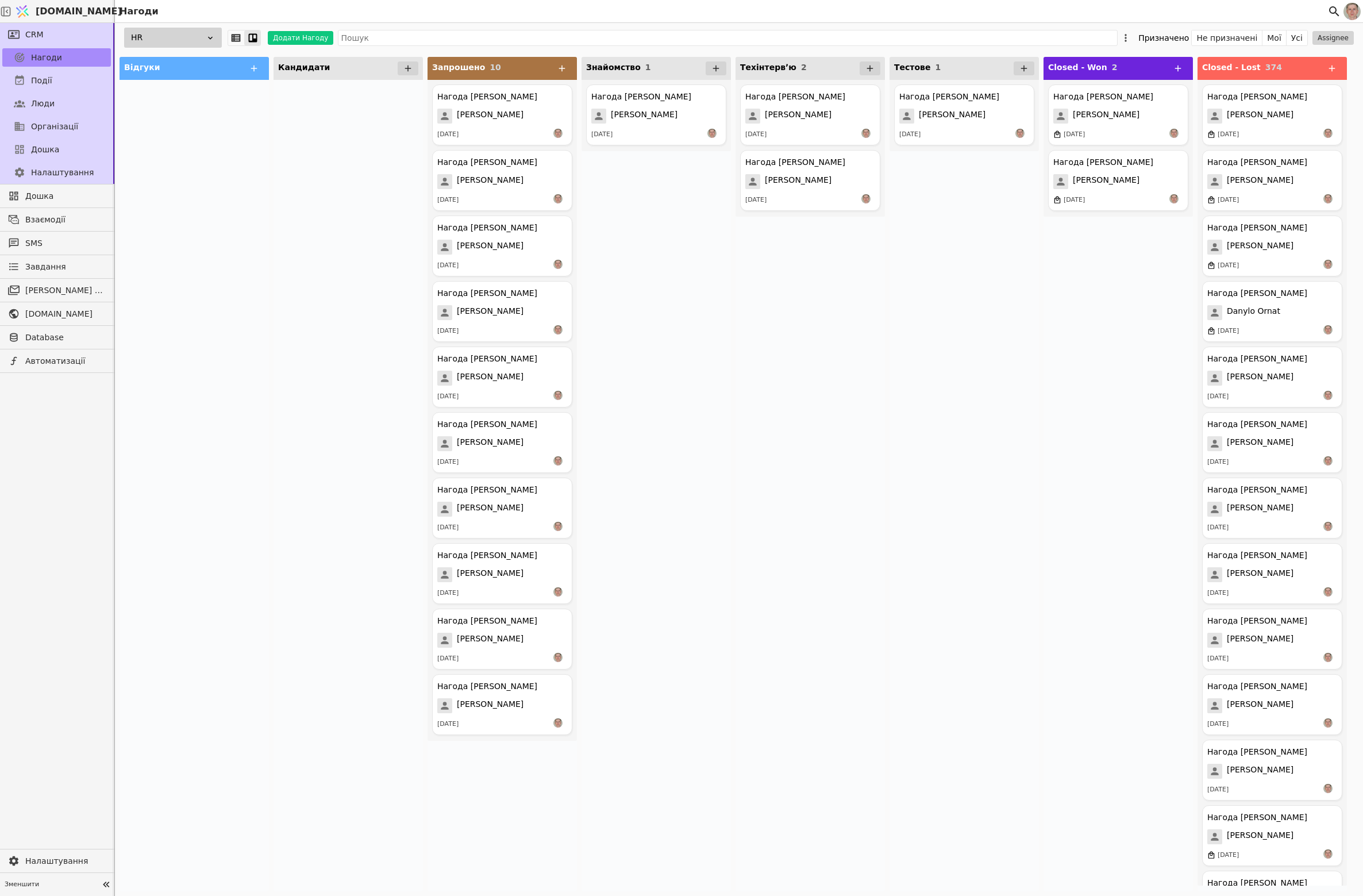
drag, startPoint x: 250, startPoint y: 299, endPoint x: 262, endPoint y: 293, distance: 13.4
click at [250, 299] on div at bounding box center [194, 485] width 149 height 811
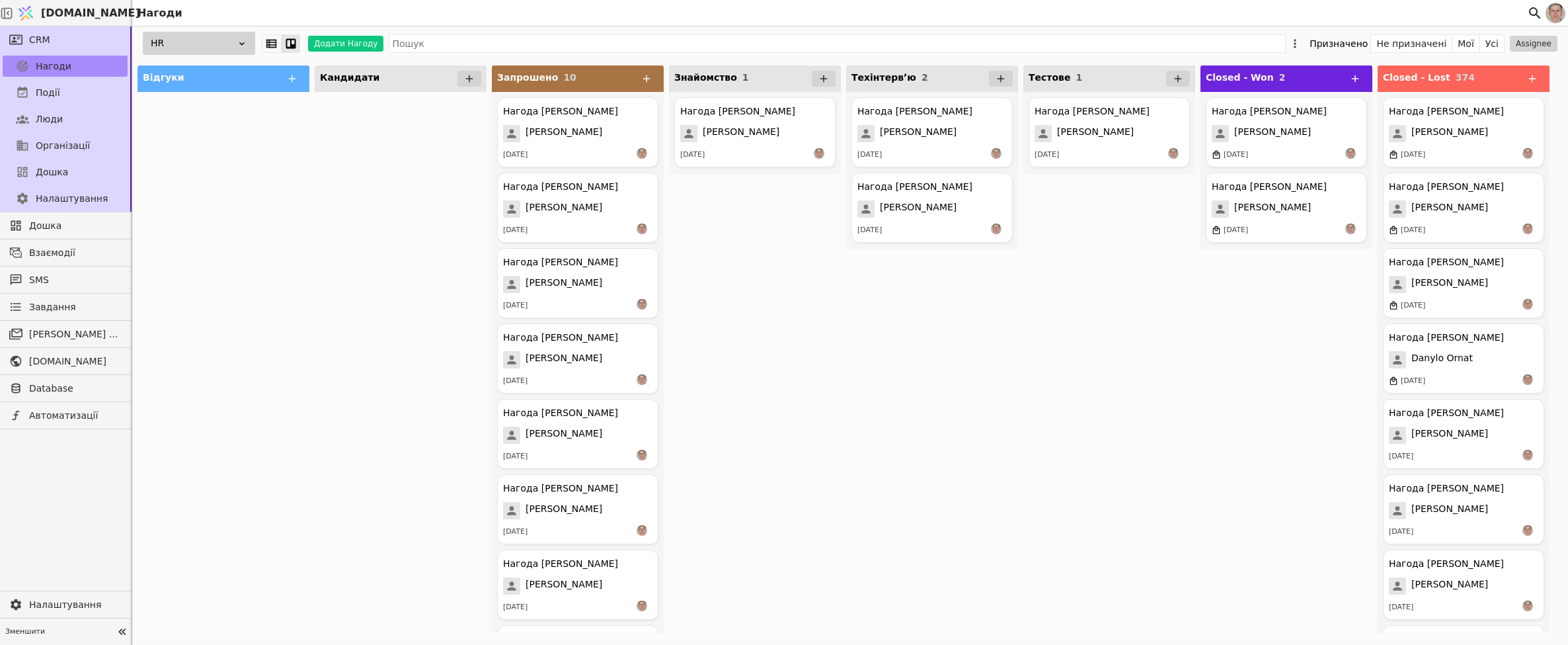
drag, startPoint x: 396, startPoint y: 315, endPoint x: 425, endPoint y: 289, distance: 38.9
click at [396, 315] on div at bounding box center [400, 365] width 172 height 547
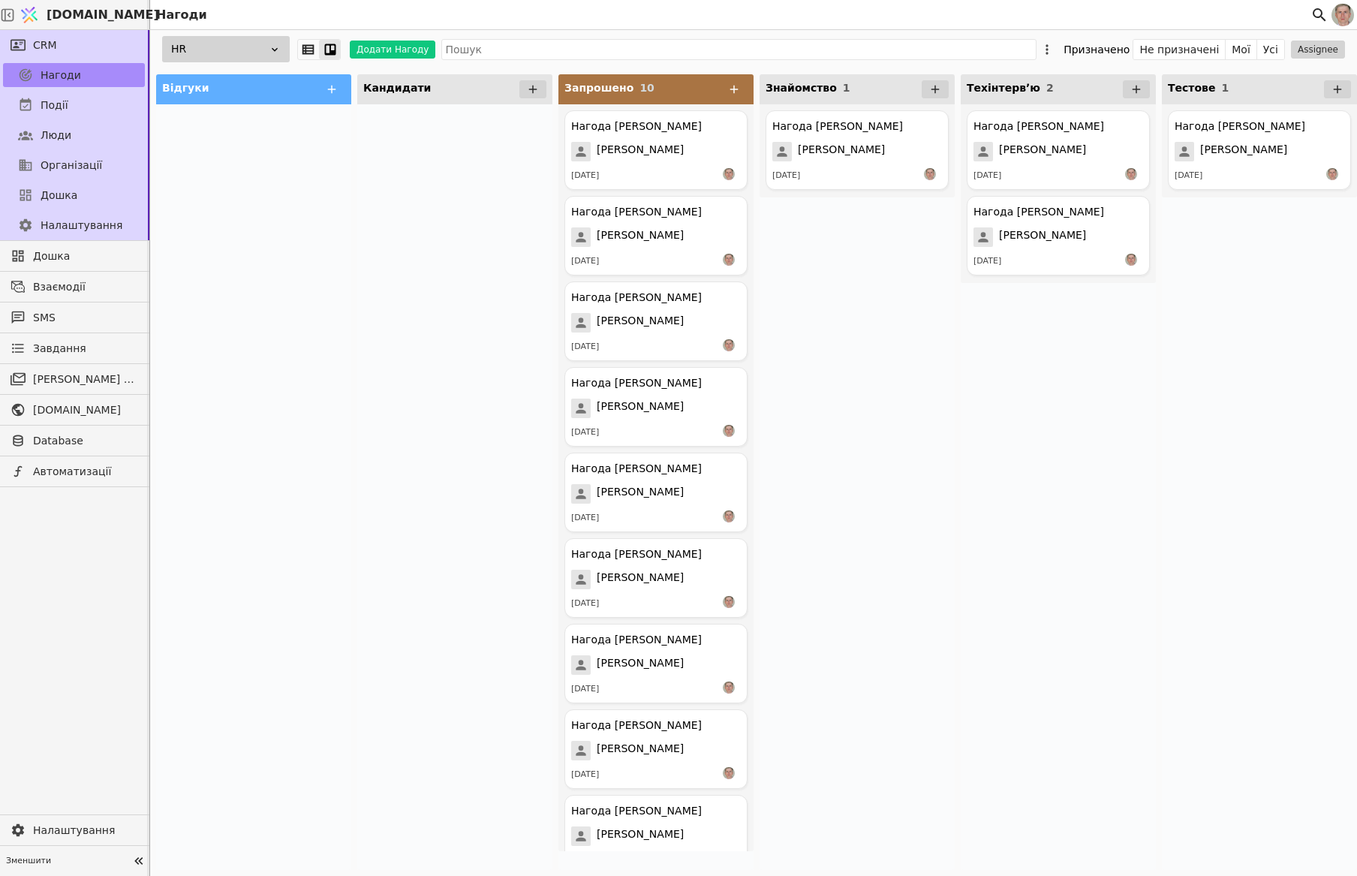
click at [322, 357] on div at bounding box center [253, 486] width 195 height 765
click at [333, 403] on div at bounding box center [253, 486] width 195 height 765
click at [341, 335] on div at bounding box center [253, 486] width 195 height 765
click at [79, 341] on span "Завдання" at bounding box center [59, 349] width 53 height 16
